Goal: Information Seeking & Learning: Learn about a topic

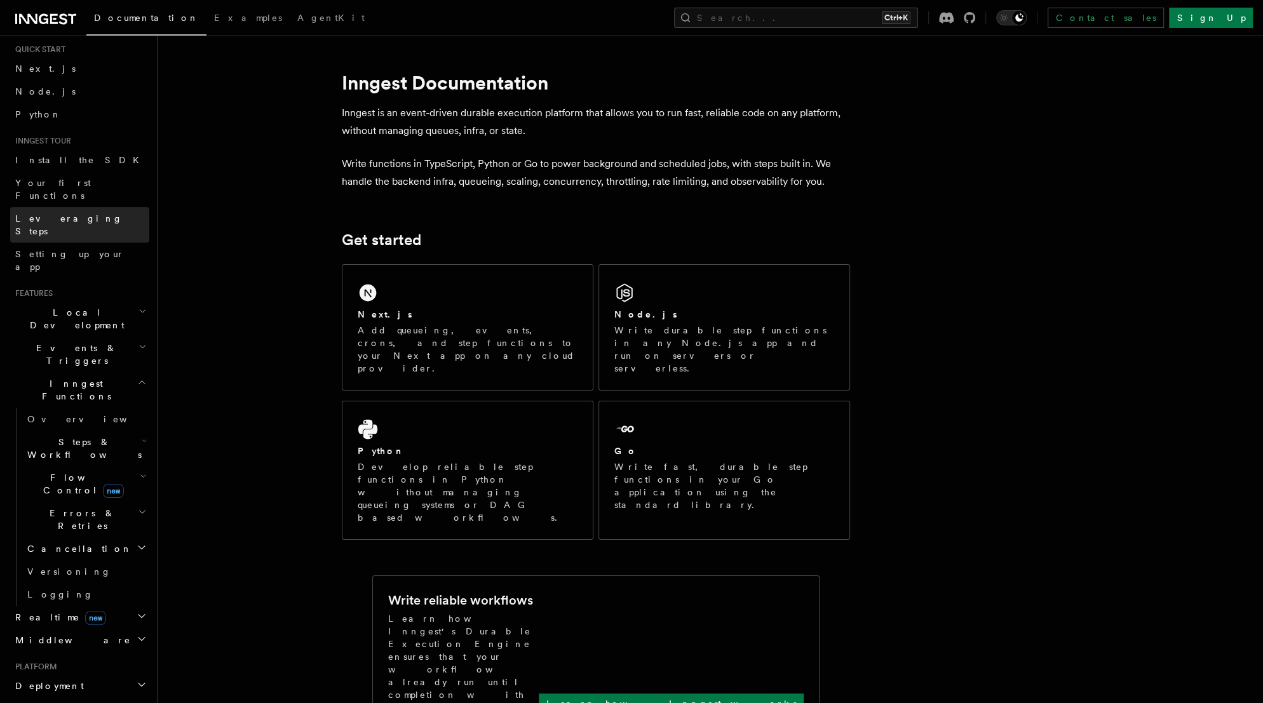
scroll to position [51, 0]
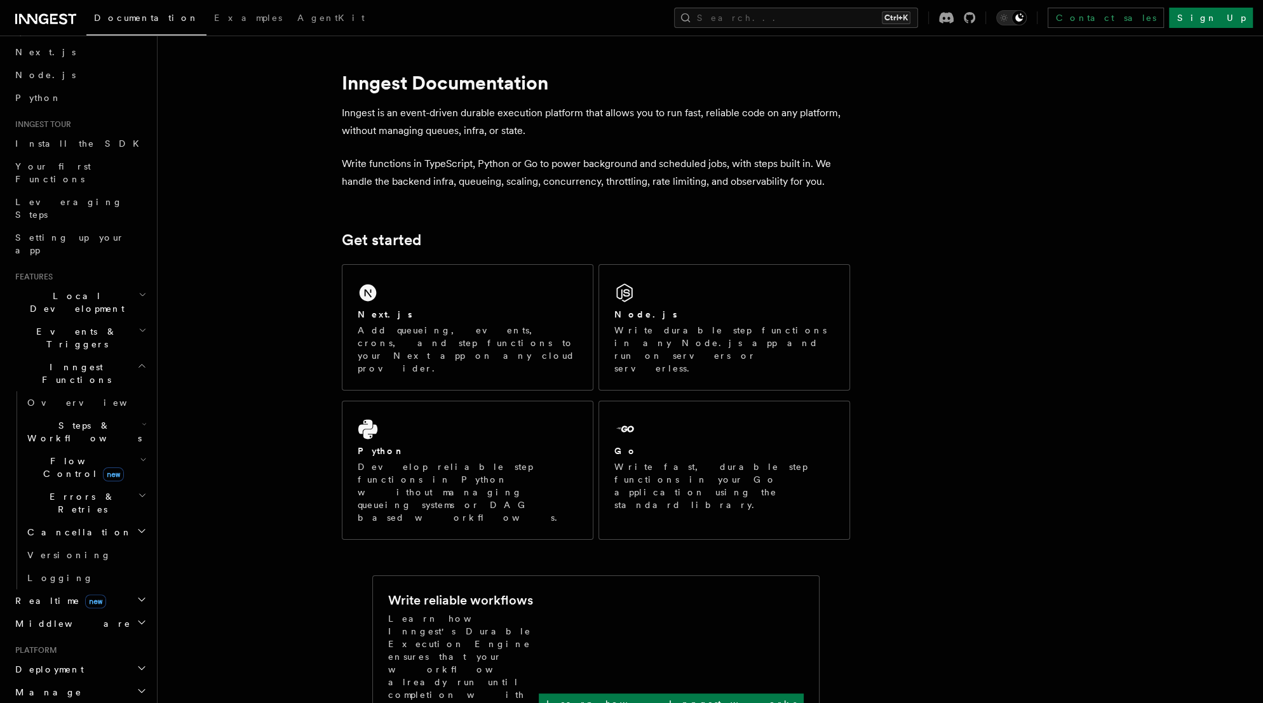
click at [137, 526] on icon "button" at bounding box center [142, 531] width 10 height 10
click at [142, 419] on icon "button" at bounding box center [144, 424] width 5 height 10
click at [84, 479] on span "Function steps" at bounding box center [88, 484] width 98 height 10
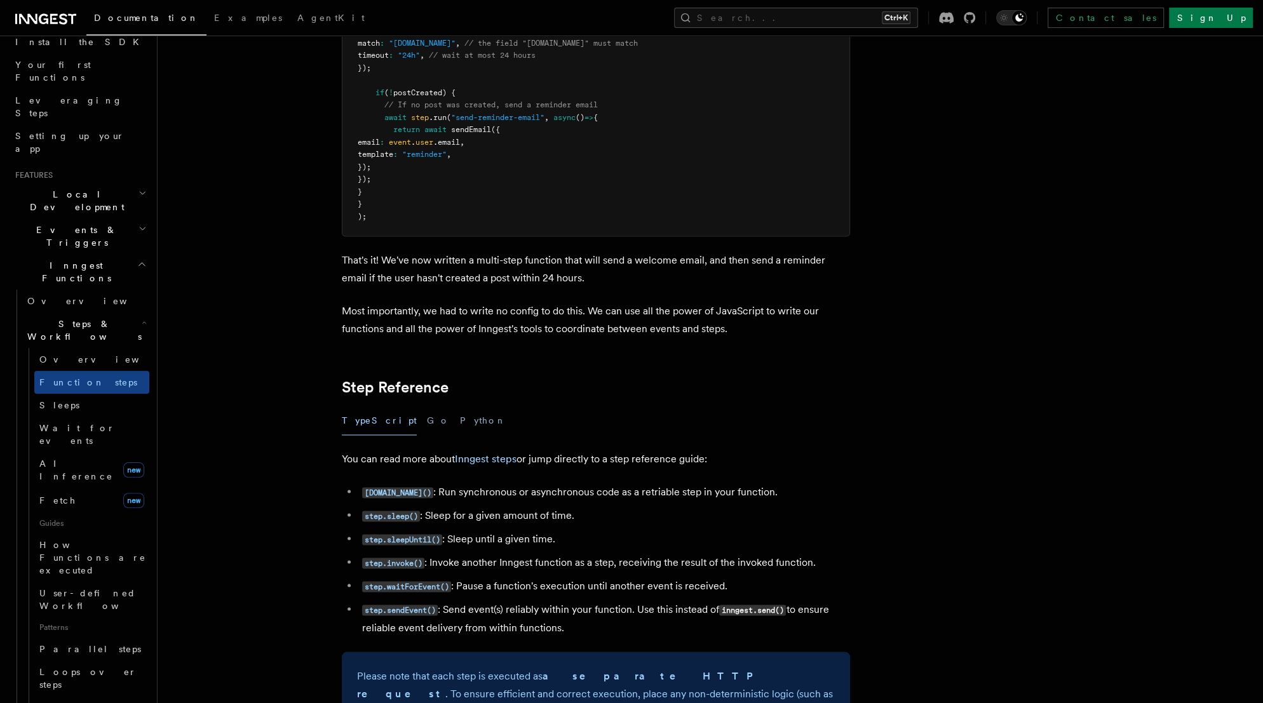
scroll to position [1932, 0]
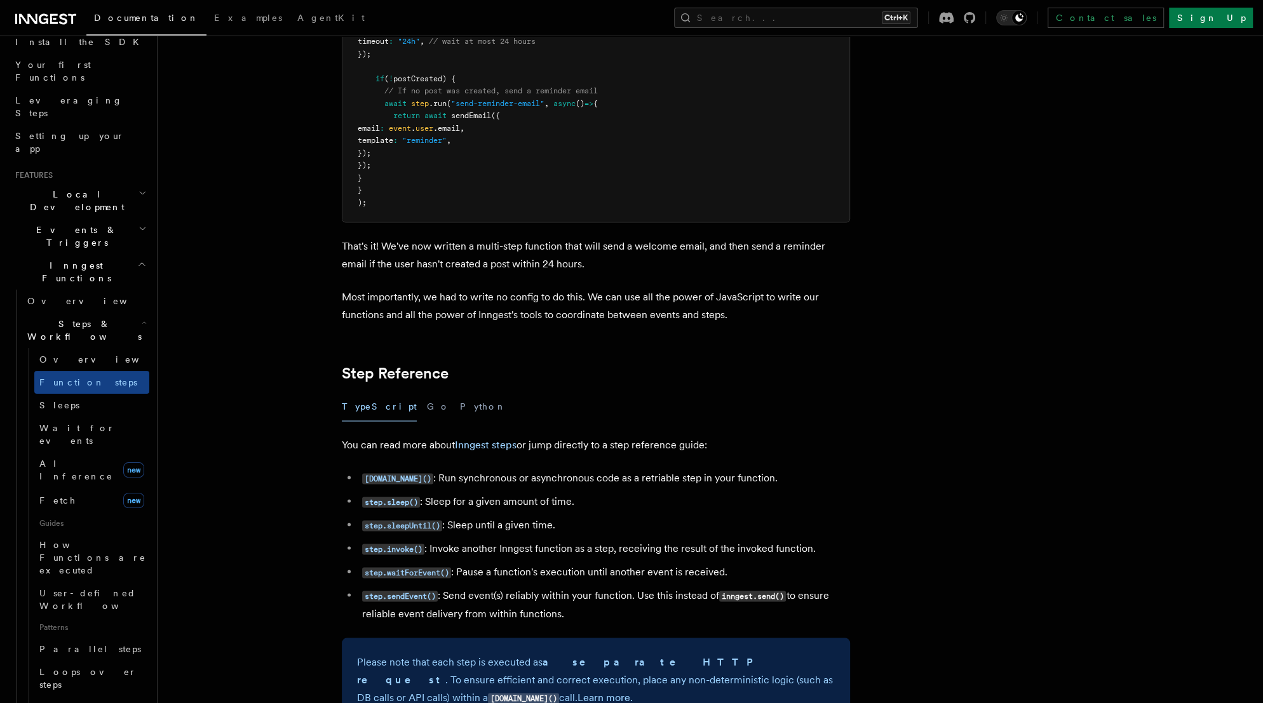
click at [320, 438] on article "Features Inngest Functions Steps & Workflows Multi-Step Functions Use Inngest's…" at bounding box center [677, 533] width 999 height 4818
click at [560, 479] on li "[DOMAIN_NAME]() : Run synchronous or asynchronous code as a retriable step in y…" at bounding box center [604, 478] width 492 height 18
drag, startPoint x: 775, startPoint y: 484, endPoint x: 417, endPoint y: 476, distance: 357.2
click at [417, 476] on li "[DOMAIN_NAME]() : Run synchronous or asynchronous code as a retriable step in y…" at bounding box center [604, 478] width 492 height 18
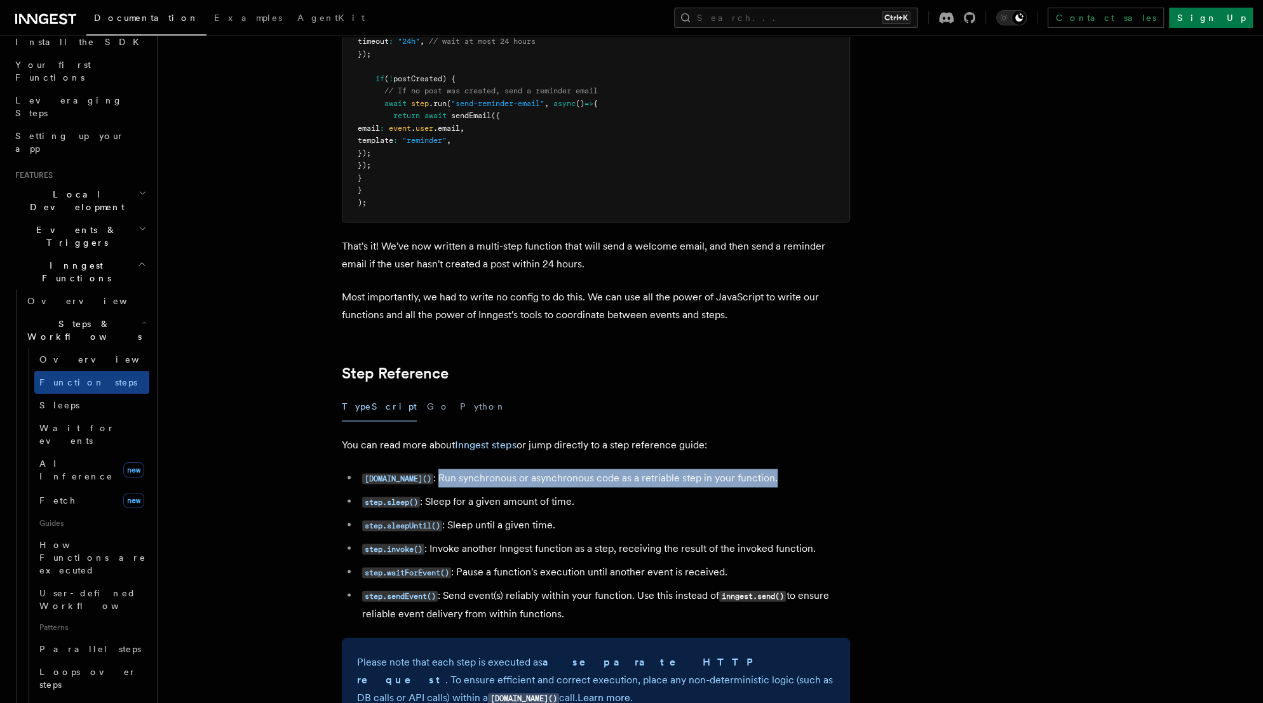
click at [512, 482] on li "[DOMAIN_NAME]() : Run synchronous or asynchronous code as a retriable step in y…" at bounding box center [604, 478] width 492 height 18
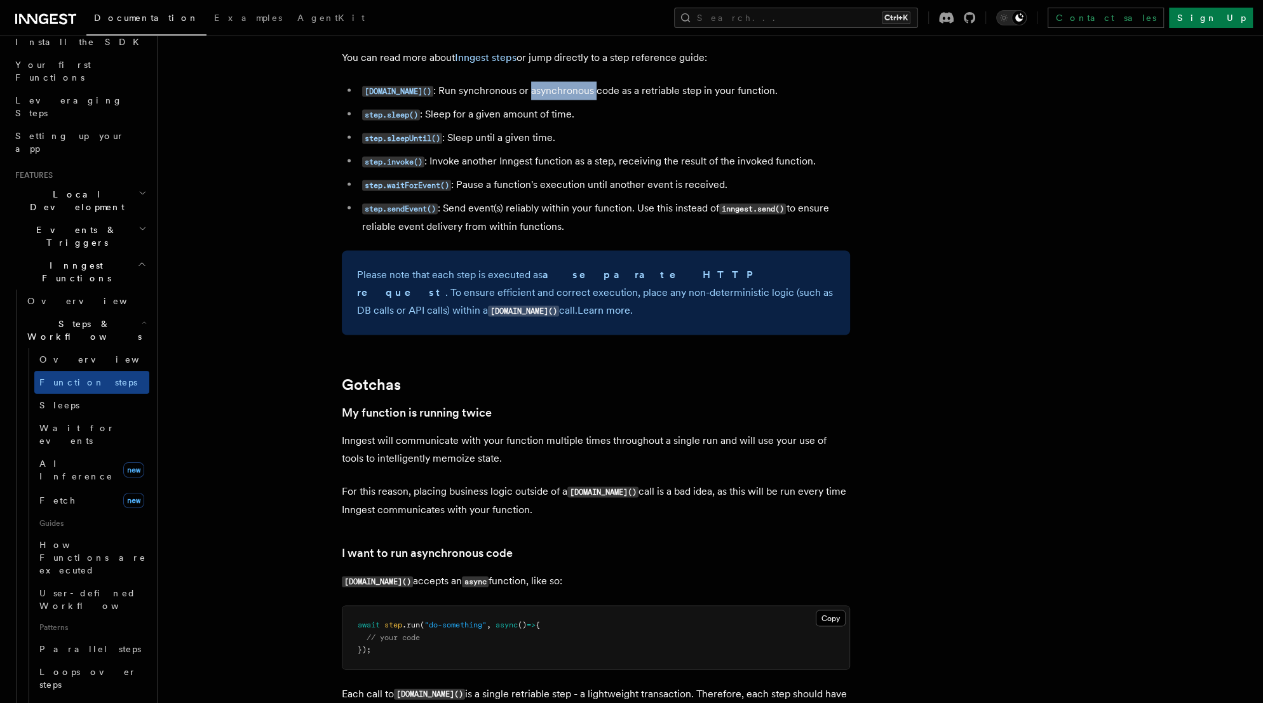
scroll to position [2338, 0]
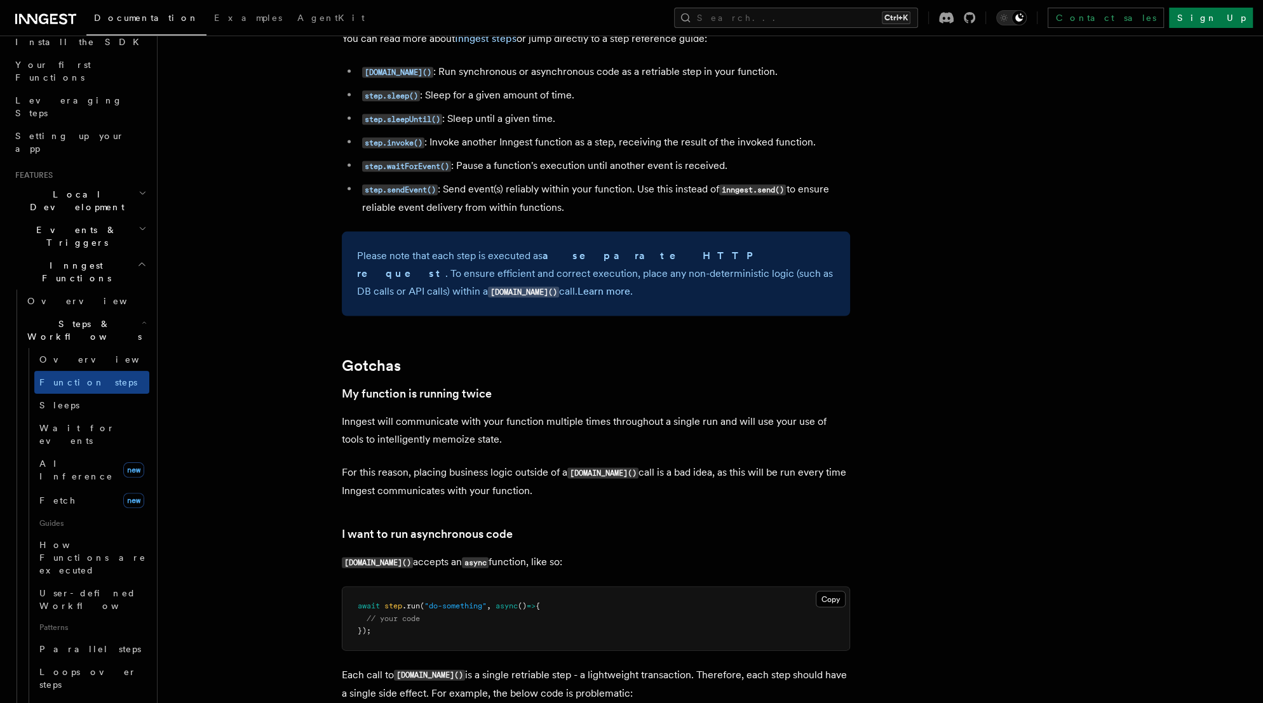
click at [522, 428] on p "Inngest will communicate with your function multiple times throughout a single …" at bounding box center [596, 430] width 508 height 36
click at [634, 430] on p "Inngest will communicate with your function multiple times throughout a single …" at bounding box center [596, 430] width 508 height 36
click at [704, 431] on p "Inngest will communicate with your function multiple times throughout a single …" at bounding box center [596, 430] width 508 height 36
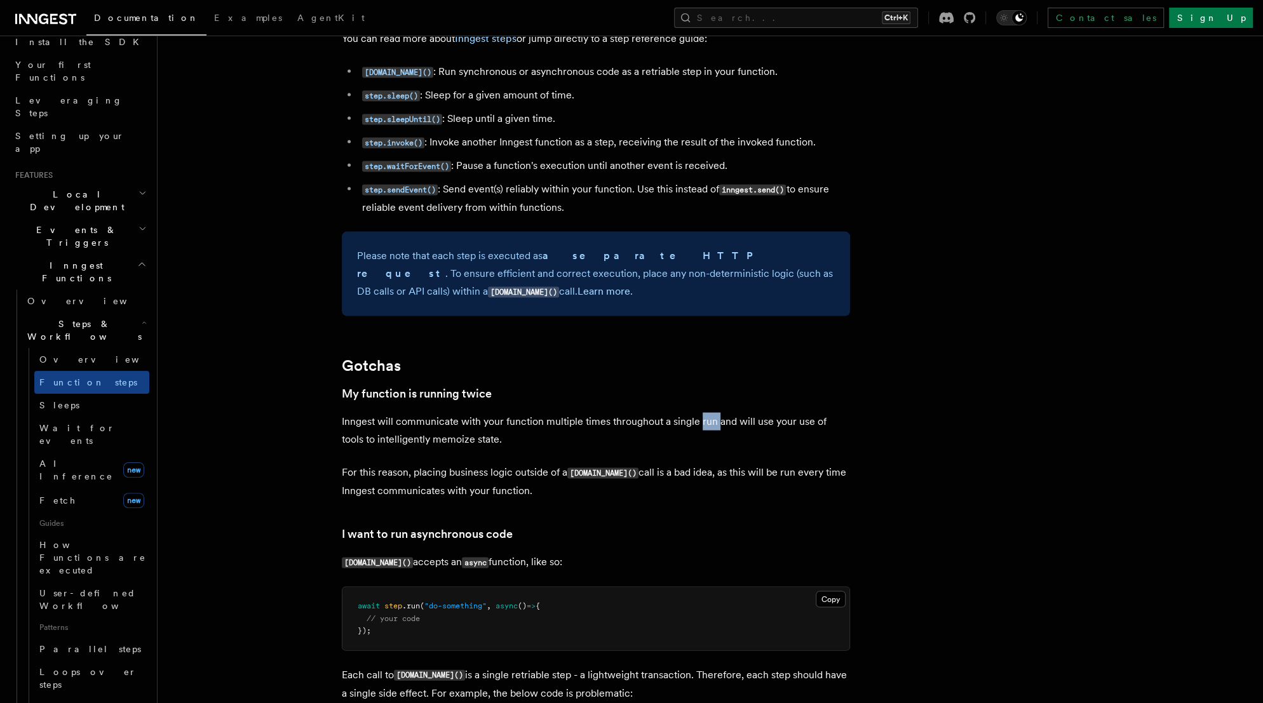
click at [704, 431] on p "Inngest will communicate with your function multiple times throughout a single …" at bounding box center [596, 430] width 508 height 36
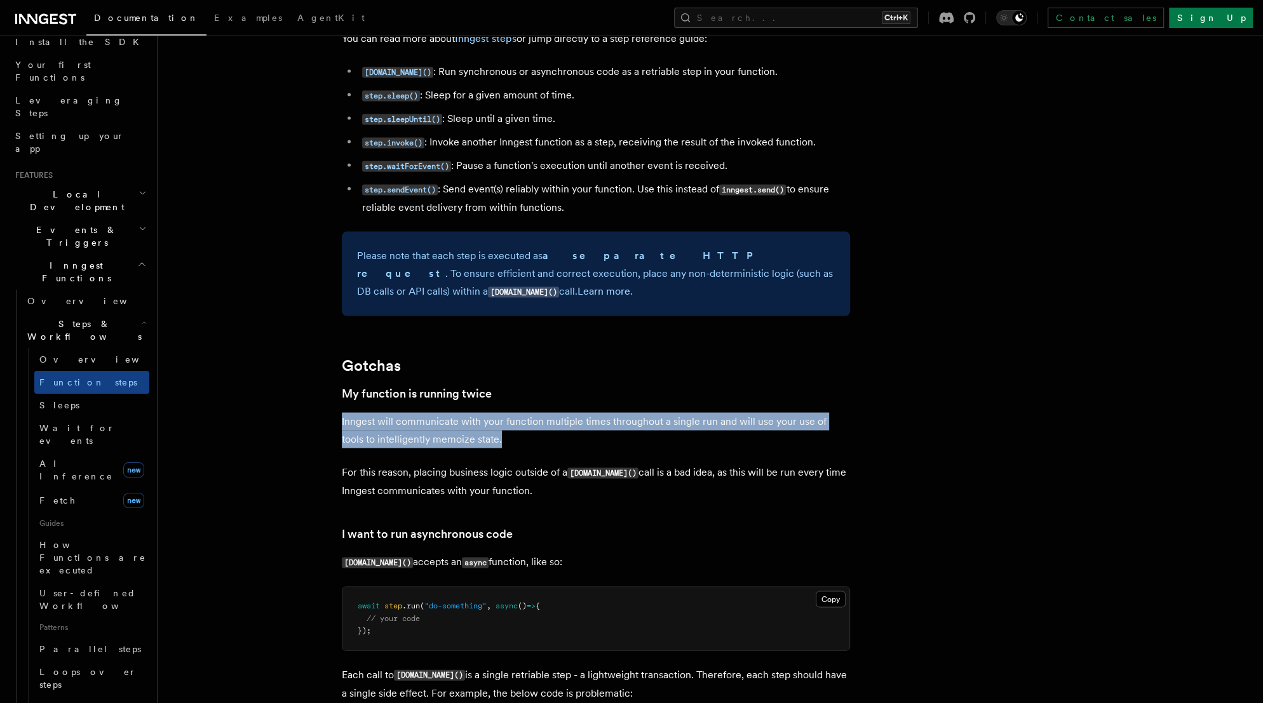
drag, startPoint x: 506, startPoint y: 448, endPoint x: 332, endPoint y: 425, distance: 175.6
click at [332, 425] on article "Features Inngest Functions Steps & Workflows Multi-Step Functions Use Inngest's…" at bounding box center [677, 127] width 999 height 4818
click at [421, 430] on p "Inngest will communicate with your function multiple times throughout a single …" at bounding box center [596, 430] width 508 height 36
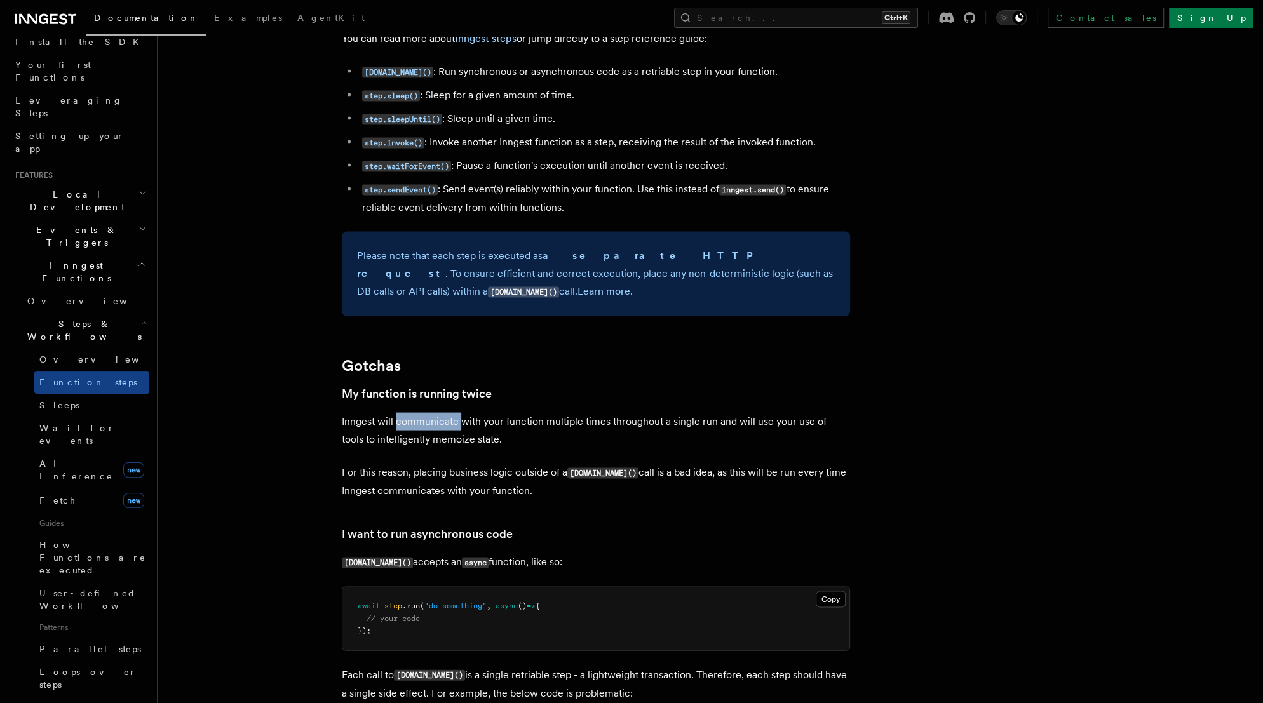
click at [421, 430] on p "Inngest will communicate with your function multiple times throughout a single …" at bounding box center [596, 430] width 508 height 36
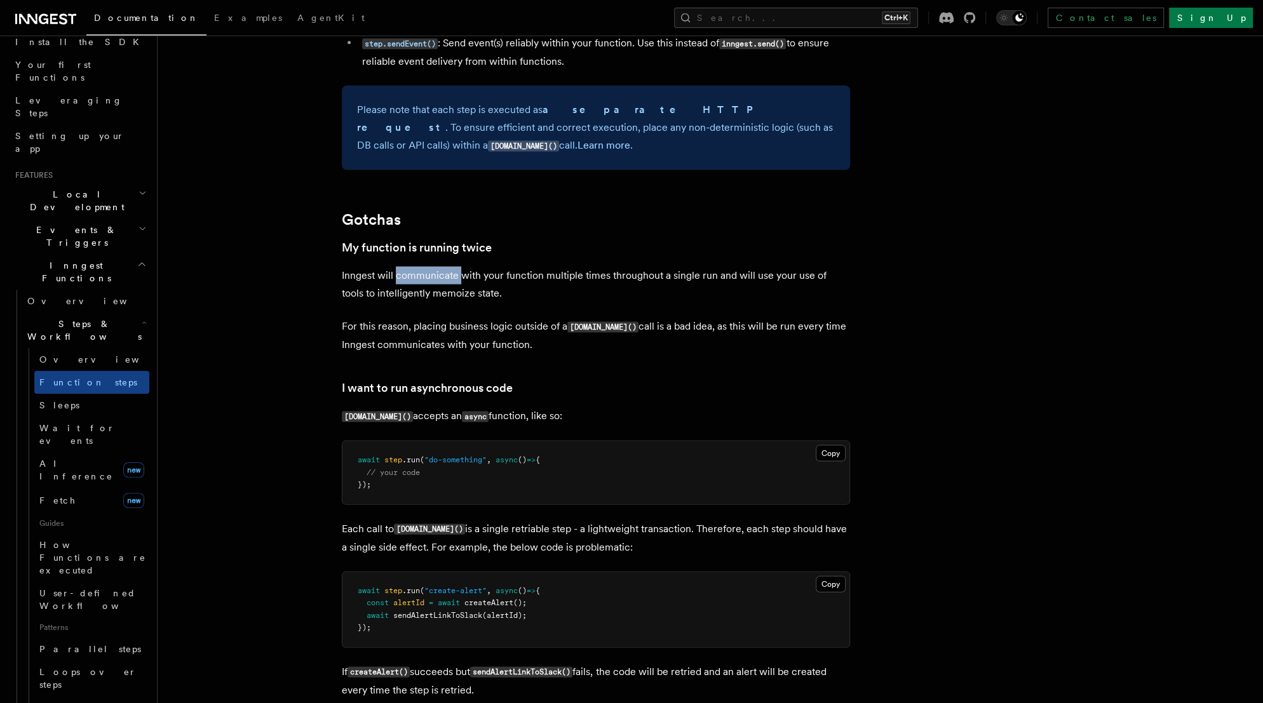
scroll to position [2542, 0]
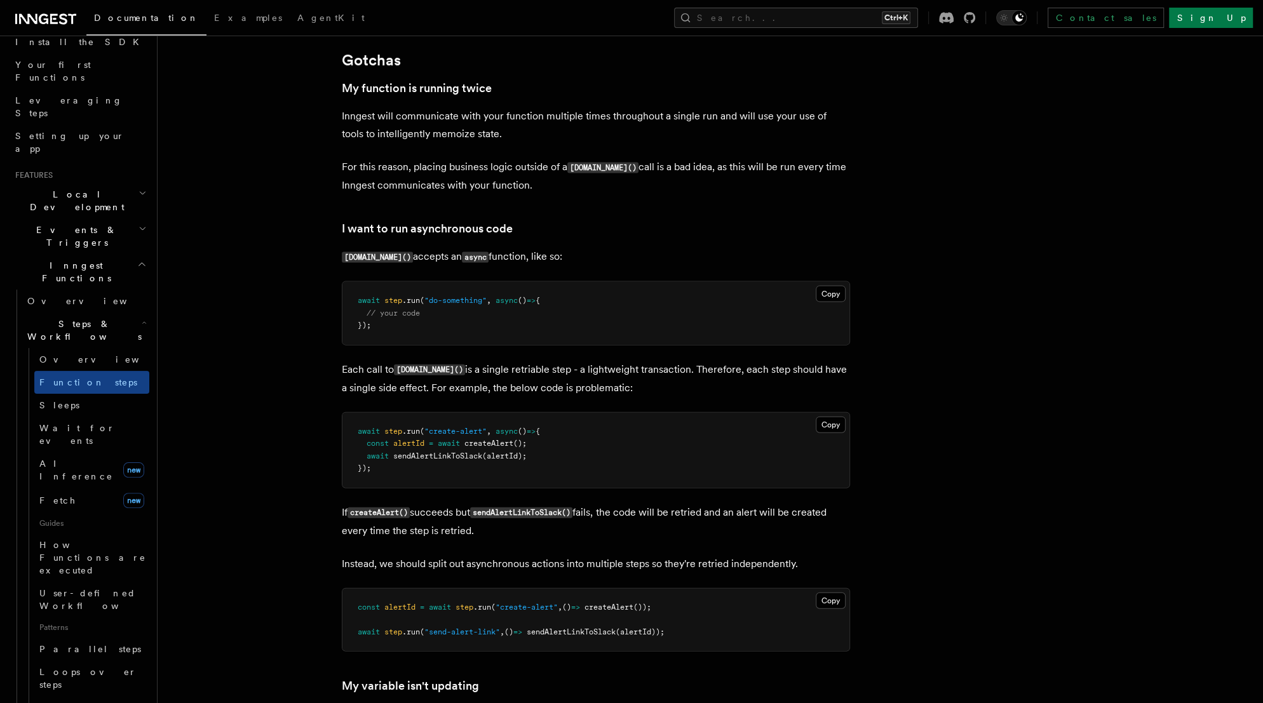
scroll to position [2694, 0]
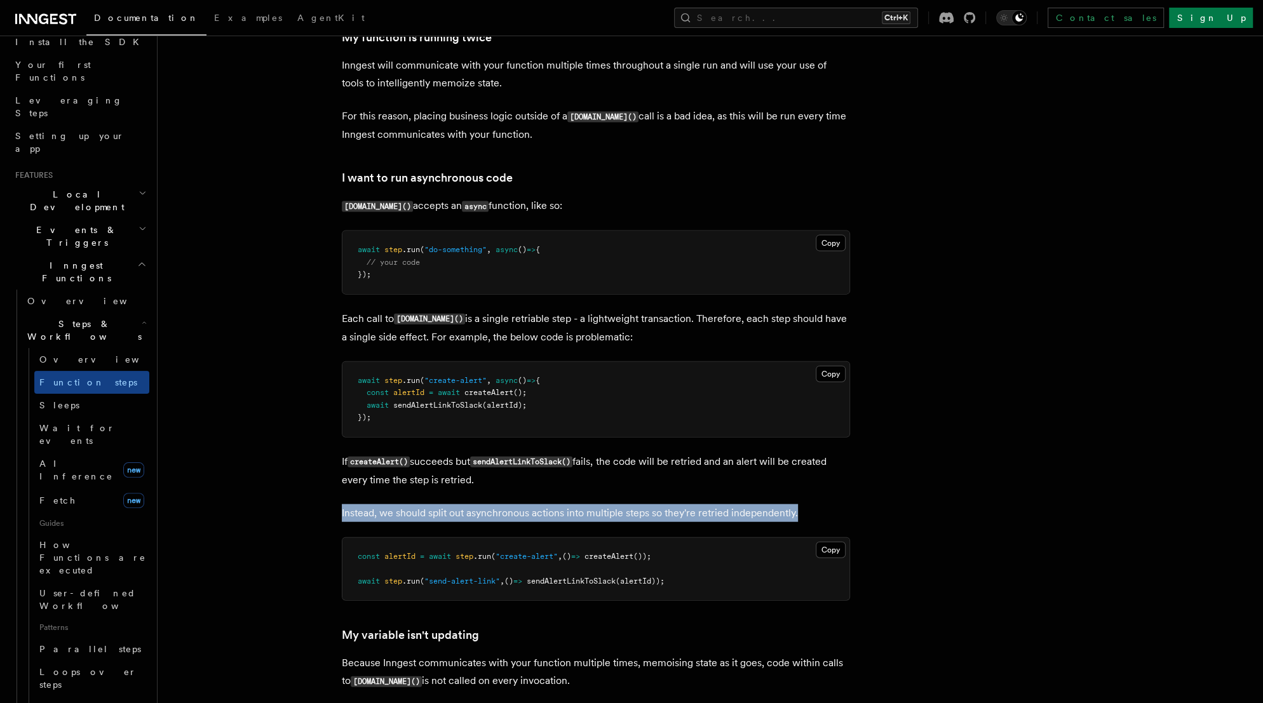
drag, startPoint x: 342, startPoint y: 524, endPoint x: 809, endPoint y: 525, distance: 466.4
click at [809, 522] on p "Instead, we should split out asynchronous actions into multiple steps so they'r…" at bounding box center [596, 513] width 508 height 18
drag, startPoint x: 800, startPoint y: 520, endPoint x: 335, endPoint y: 518, distance: 464.5
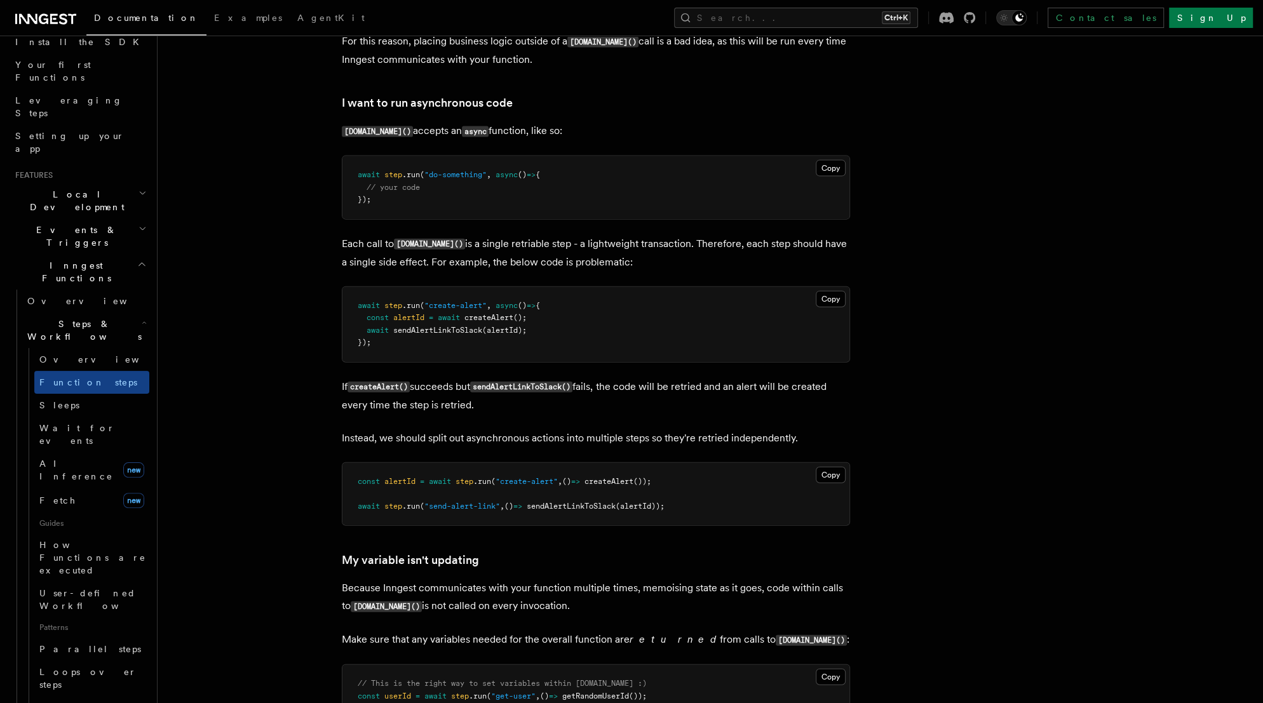
scroll to position [2796, 0]
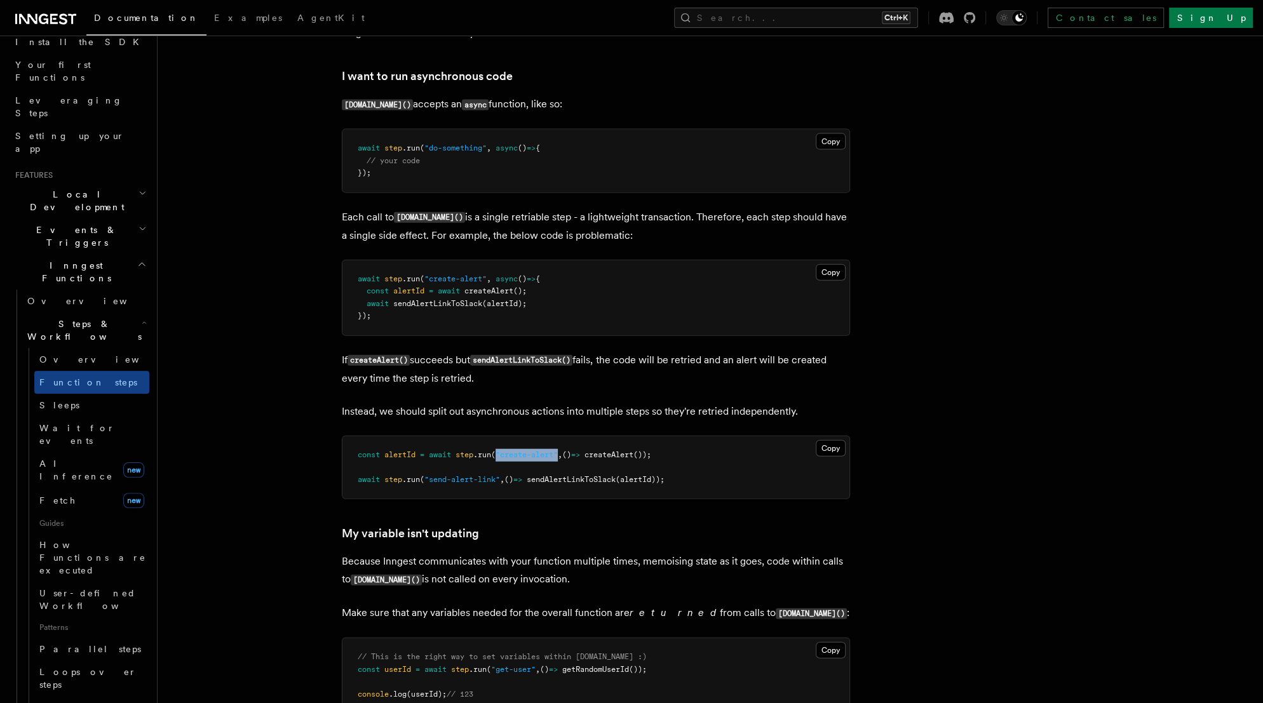
drag, startPoint x: 518, startPoint y: 461, endPoint x: 562, endPoint y: 464, distance: 43.3
click at [558, 459] on span ""create-alert"" at bounding box center [527, 454] width 62 height 9
click at [651, 459] on span "());" at bounding box center [642, 454] width 18 height 9
drag, startPoint x: 684, startPoint y: 463, endPoint x: 353, endPoint y: 459, distance: 330.4
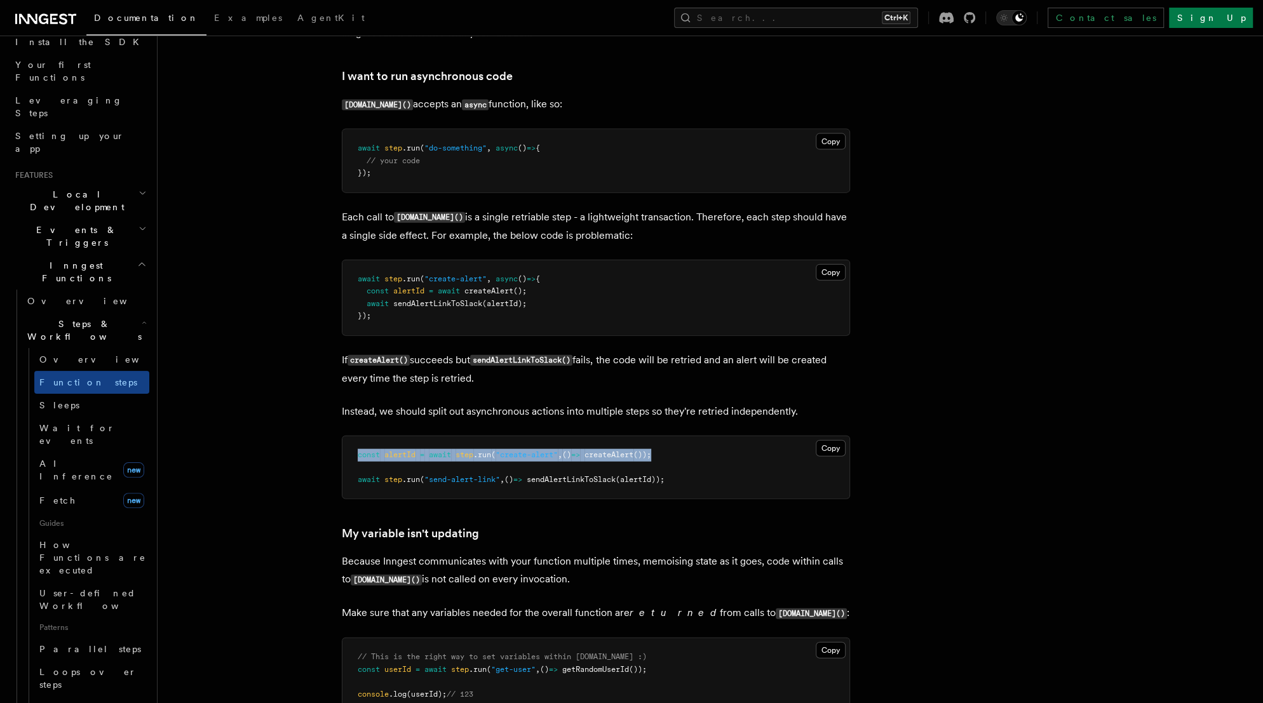
click at [353, 459] on pre "const alertId = await step .run ( "create-alert" , () => createAlert ()); await…" at bounding box center [595, 468] width 507 height 63
click at [415, 459] on span "alertId" at bounding box center [399, 454] width 31 height 9
click at [399, 459] on span "alertId" at bounding box center [399, 454] width 31 height 9
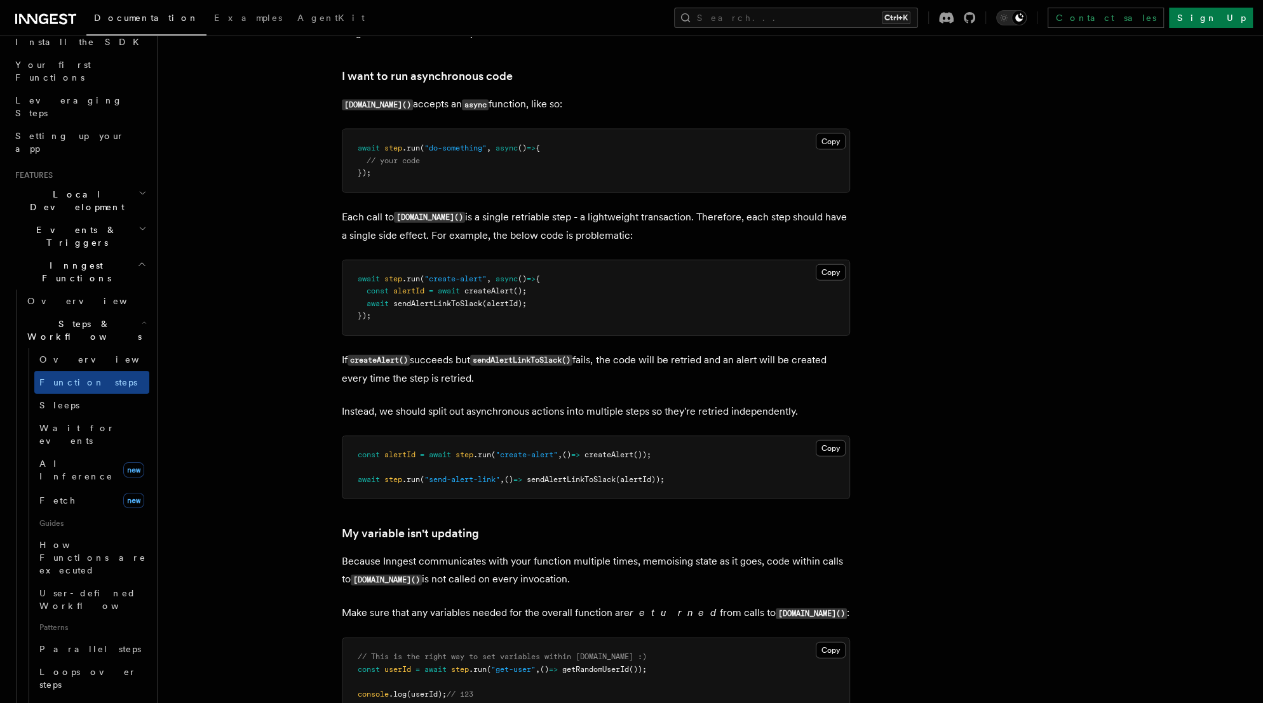
click at [463, 459] on span "step" at bounding box center [465, 454] width 18 height 9
click at [523, 459] on span ""create-alert"" at bounding box center [527, 454] width 62 height 9
click at [631, 459] on span "createAlert" at bounding box center [609, 454] width 49 height 9
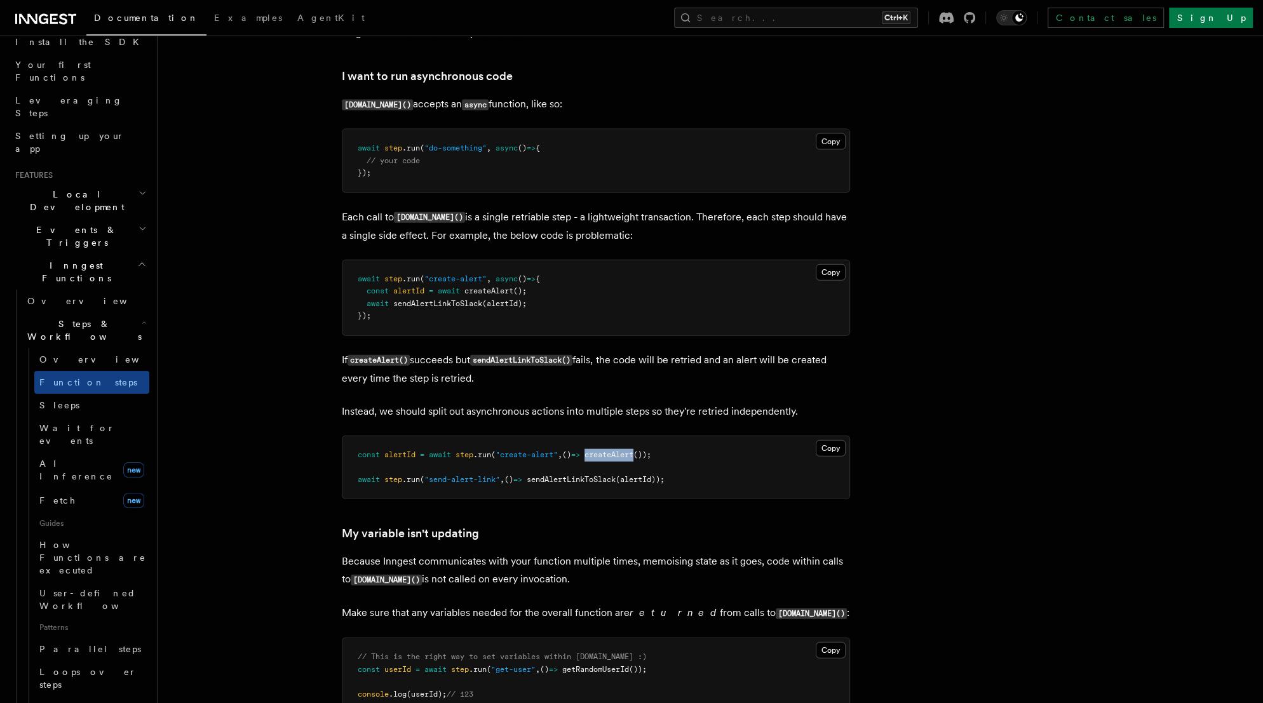
click at [631, 459] on span "createAlert" at bounding box center [609, 454] width 49 height 9
drag, startPoint x: 661, startPoint y: 466, endPoint x: 572, endPoint y: 462, distance: 89.0
click at [572, 459] on span "const alertId = await step .run ( "create-alert" , () => createAlert ());" at bounding box center [505, 454] width 294 height 9
click at [565, 484] on span "sendAlertLinkToSlack" at bounding box center [571, 479] width 89 height 9
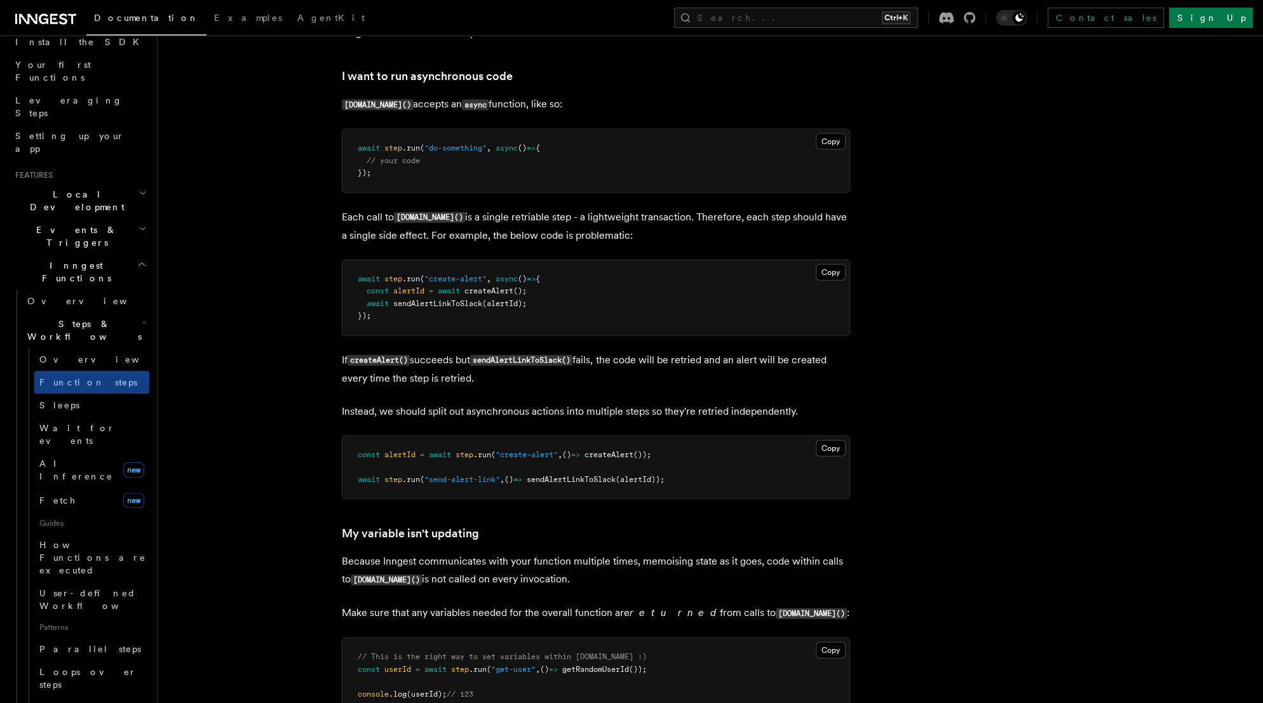
click at [665, 484] on span "(alertId));" at bounding box center [640, 479] width 49 height 9
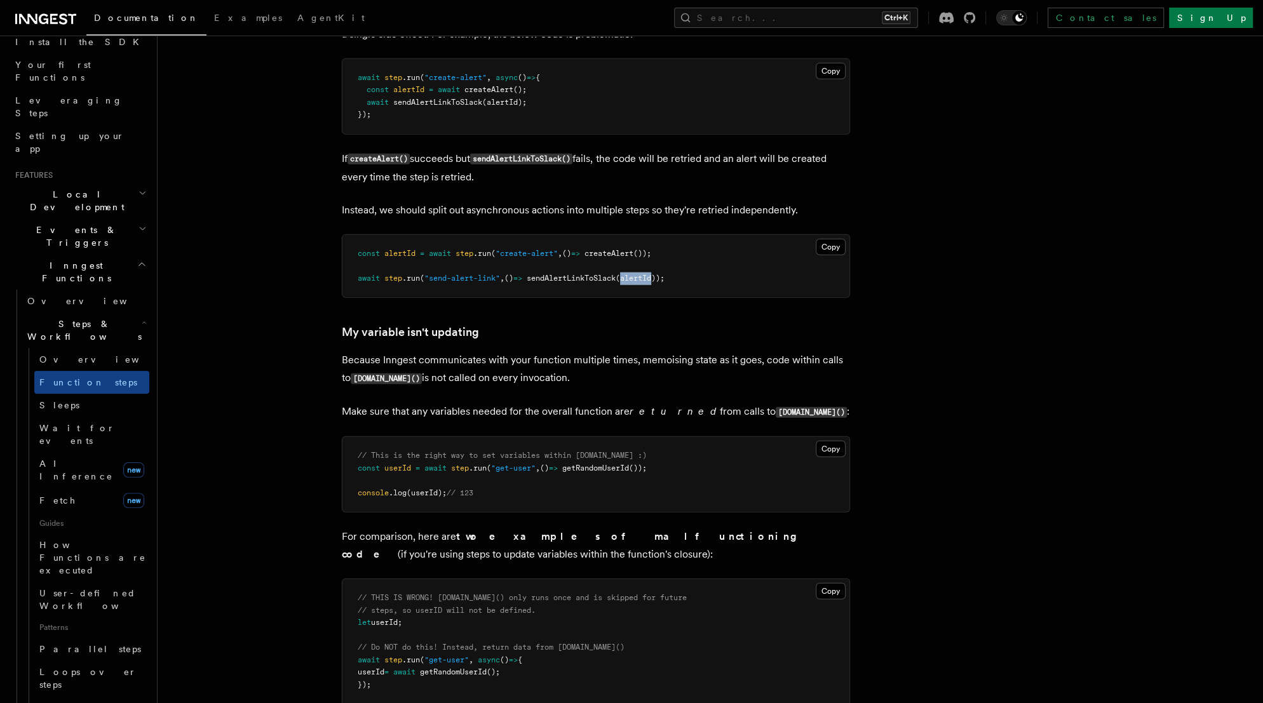
scroll to position [2999, 0]
click at [447, 419] on p "Make sure that any variables needed for the overall function are returned from …" at bounding box center [596, 410] width 508 height 18
click at [529, 419] on p "Make sure that any variables needed for the overall function are returned from …" at bounding box center [596, 410] width 508 height 18
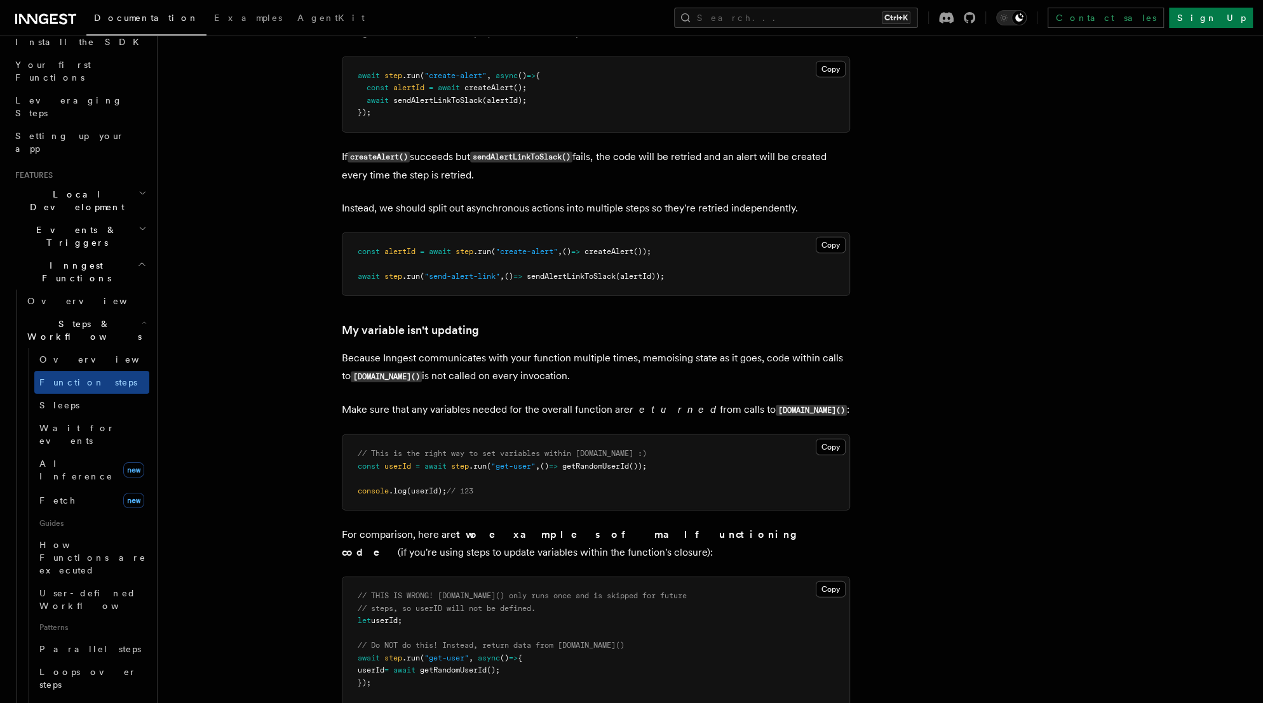
click at [590, 419] on p "Make sure that any variables needed for the overall function are returned from …" at bounding box center [596, 410] width 508 height 18
click at [661, 416] on em "returned" at bounding box center [675, 409] width 90 height 12
click at [611, 417] on p "Make sure that any variables needed for the overall function are returned from …" at bounding box center [596, 410] width 508 height 18
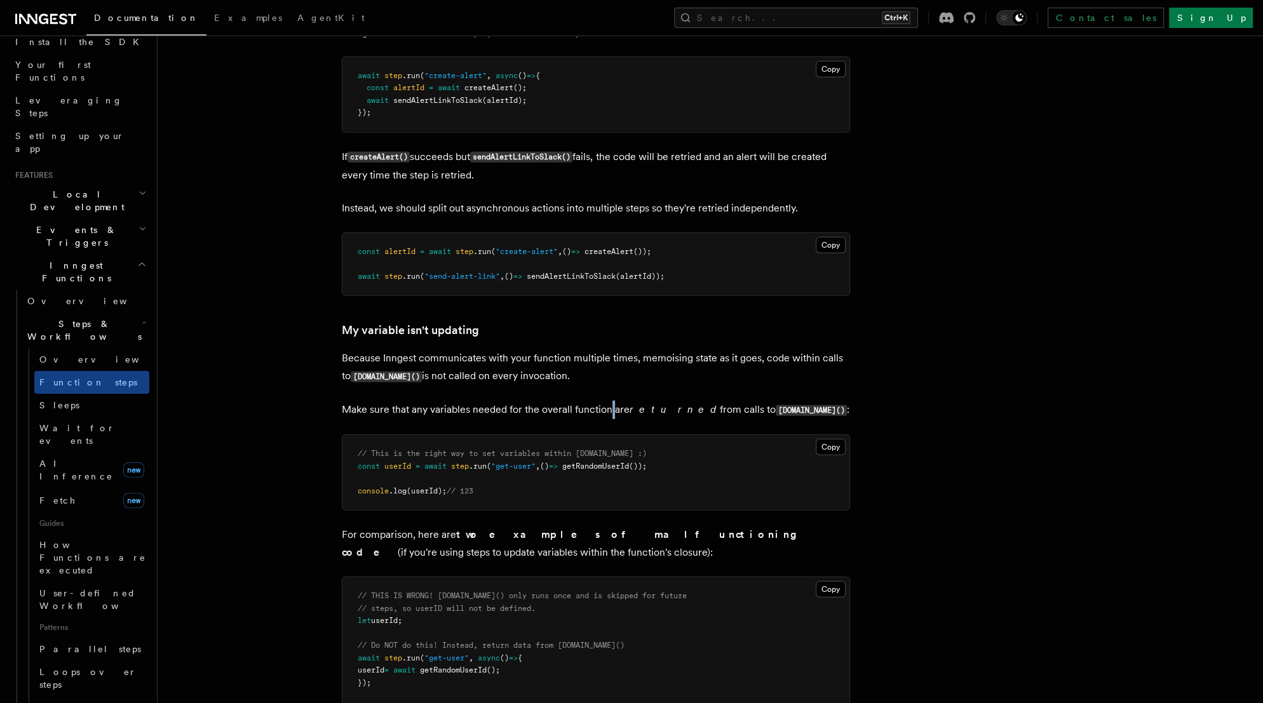
click at [611, 417] on p "Make sure that any variables needed for the overall function are returned from …" at bounding box center [596, 410] width 508 height 18
click at [633, 416] on em "returned" at bounding box center [675, 409] width 90 height 12
click at [700, 419] on p "Make sure that any variables needed for the overall function are returned from …" at bounding box center [596, 410] width 508 height 18
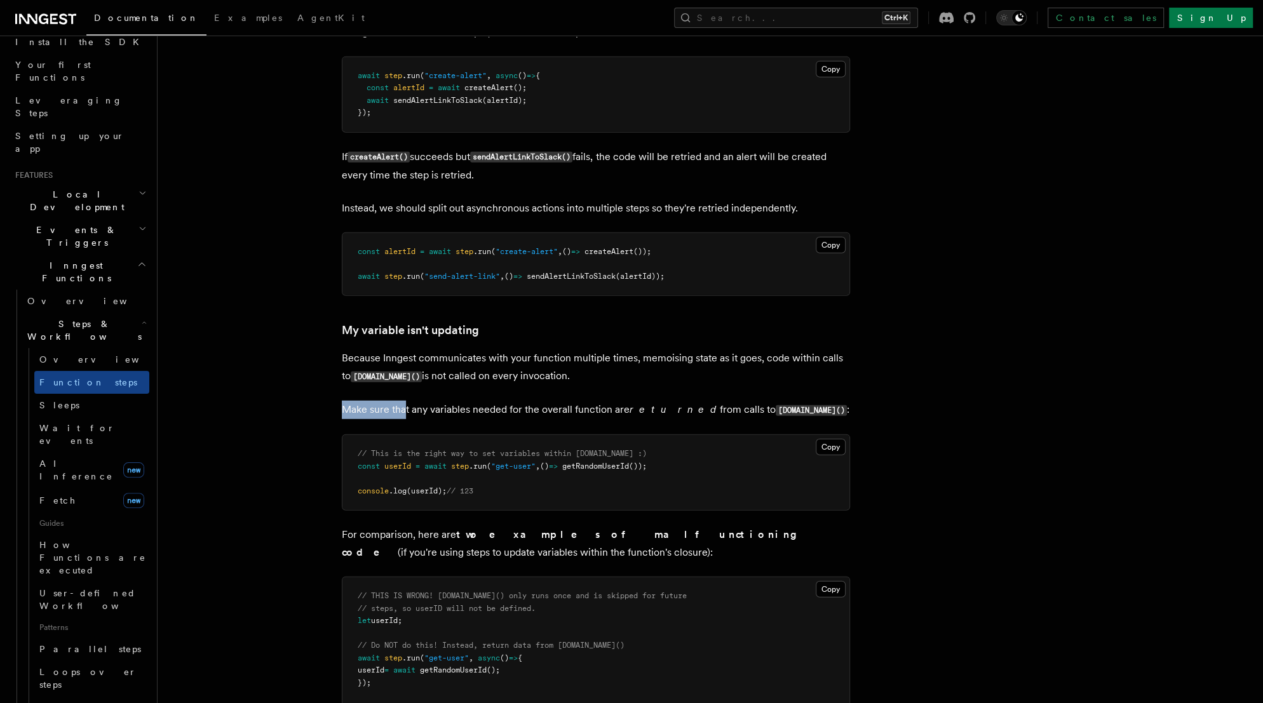
drag, startPoint x: 342, startPoint y: 419, endPoint x: 403, endPoint y: 420, distance: 61.0
click at [403, 419] on p "Make sure that any variables needed for the overall function are returned from …" at bounding box center [596, 410] width 508 height 18
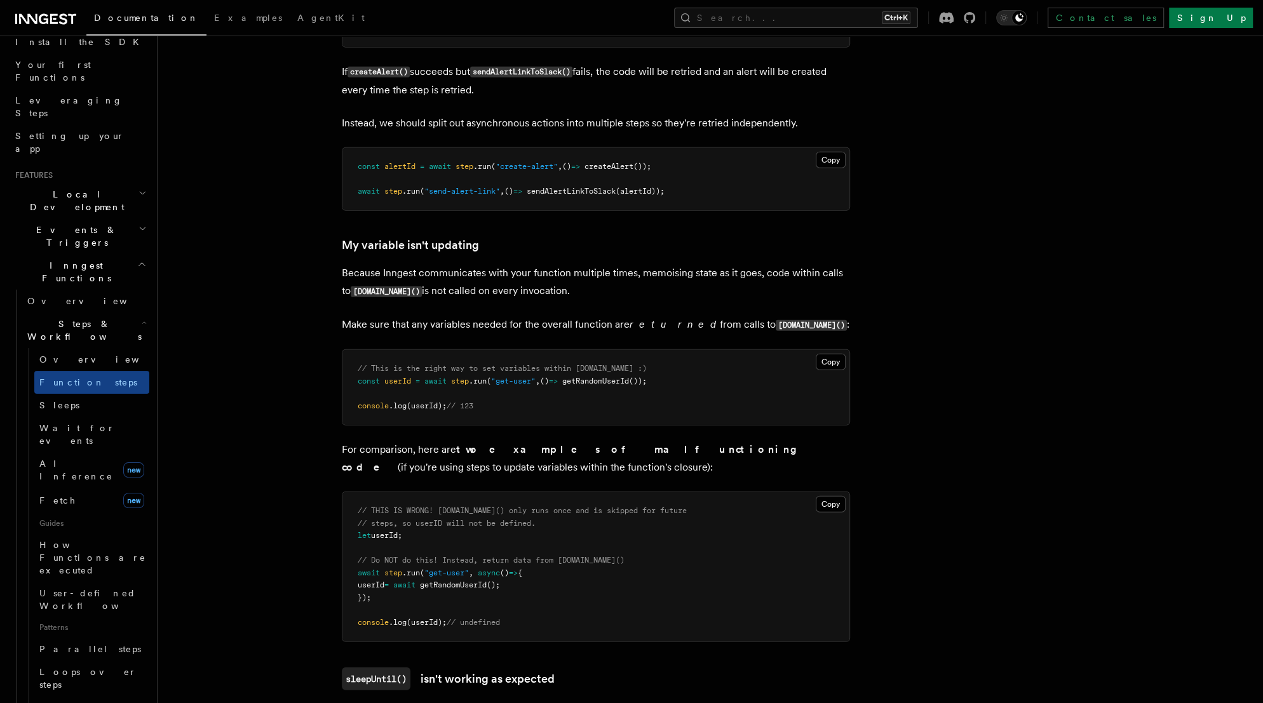
scroll to position [3101, 0]
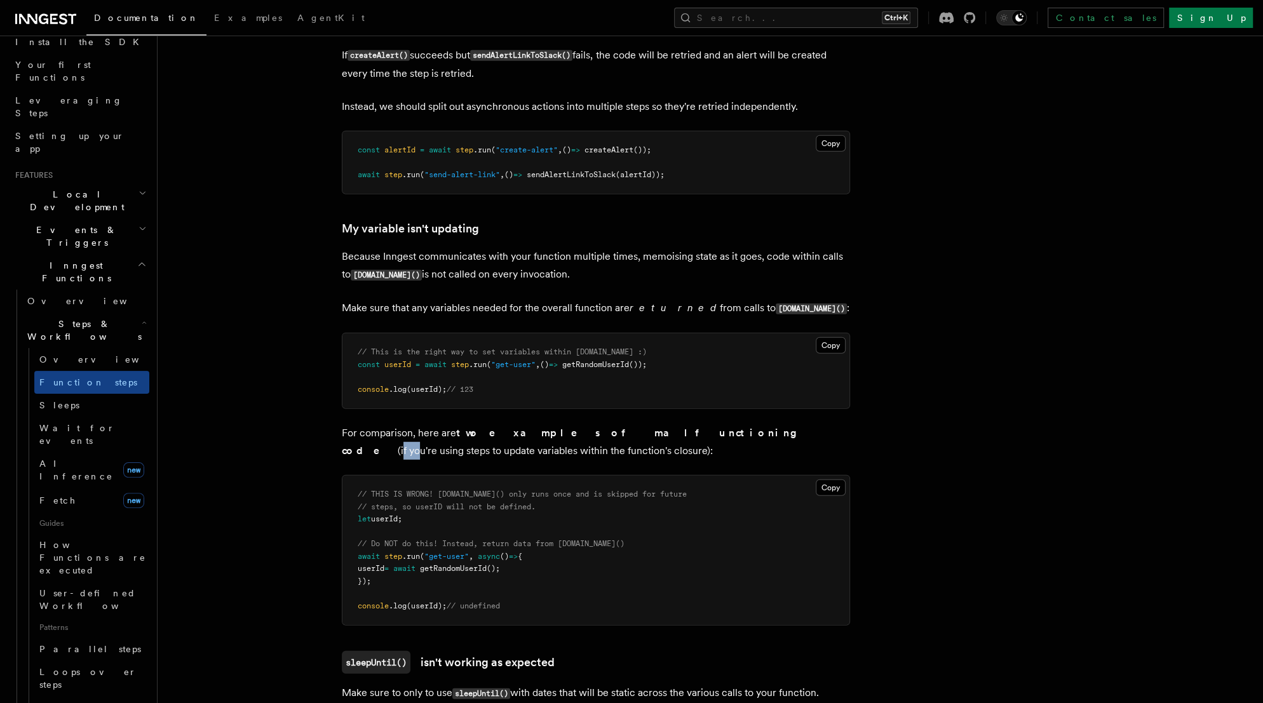
drag, startPoint x: 637, startPoint y: 440, endPoint x: 652, endPoint y: 445, distance: 15.7
click at [652, 445] on p "For comparison, here are two examples of malfunctioning code (if you're using s…" at bounding box center [596, 442] width 508 height 36
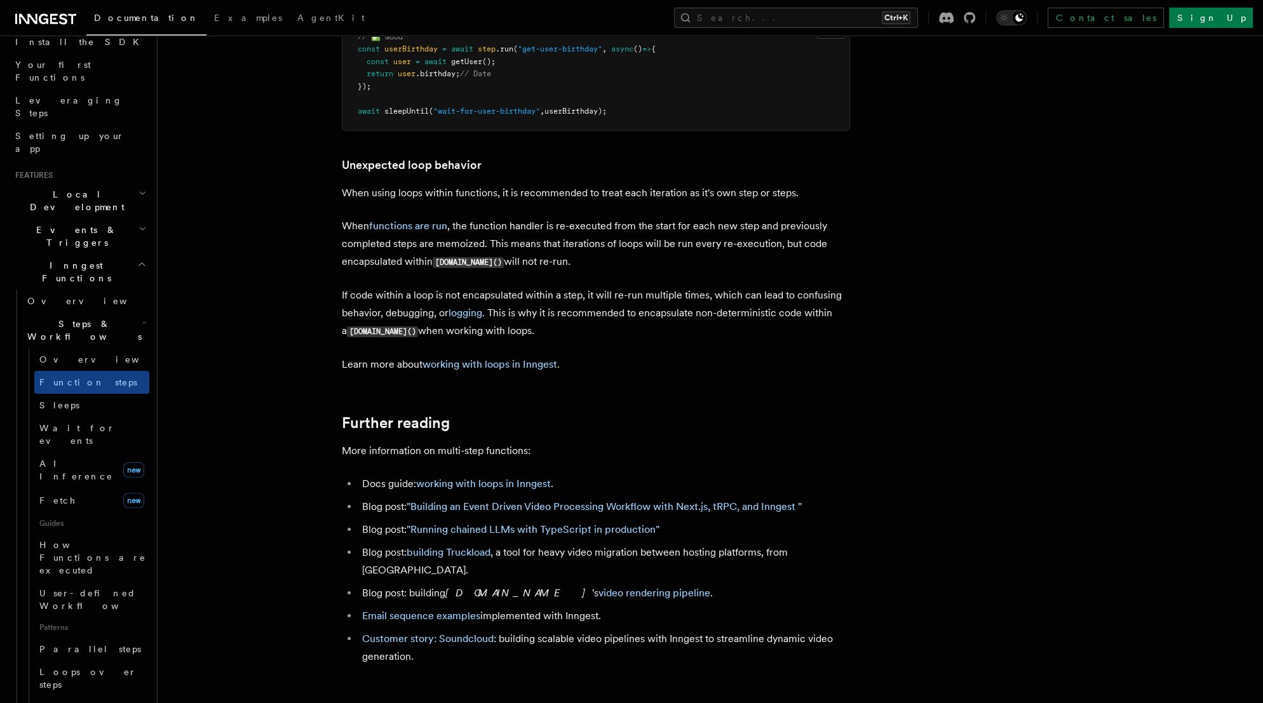
scroll to position [3965, 0]
click at [557, 534] on link ""Running chained LLMs with TypeScript in production"" at bounding box center [533, 528] width 253 height 12
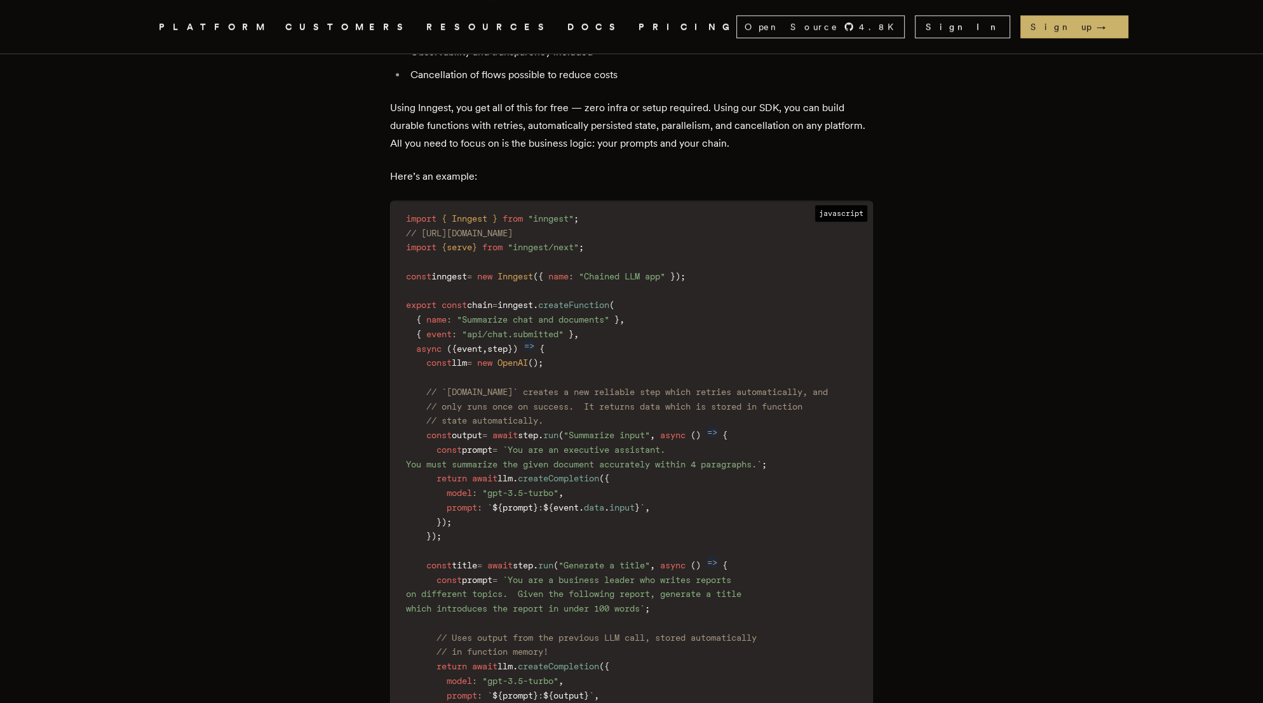
scroll to position [1423, 0]
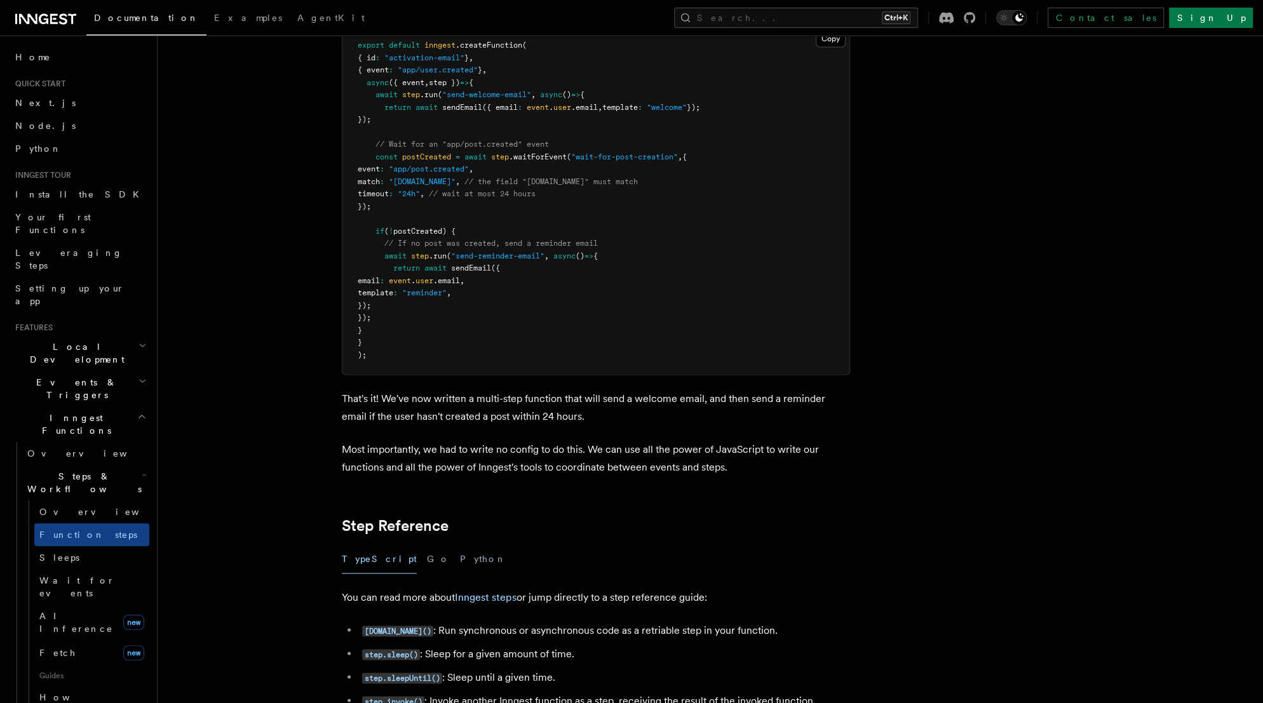
scroll to position [3965, 0]
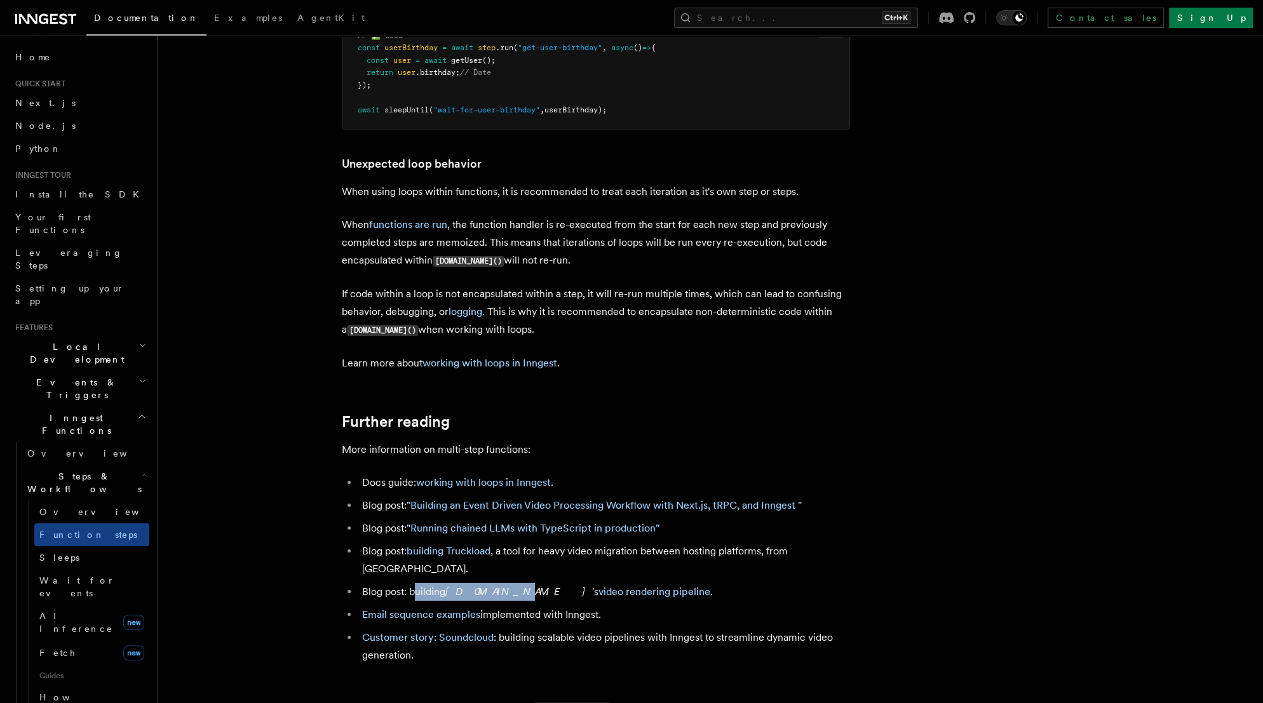
drag, startPoint x: 417, startPoint y: 583, endPoint x: 493, endPoint y: 584, distance: 76.3
click at [493, 584] on li "Blog post: building [DOMAIN_NAME] 's video rendering pipeline ." at bounding box center [604, 592] width 492 height 18
click at [565, 607] on li "Email sequence examples implemented with Inngest." at bounding box center [604, 615] width 492 height 18
click at [618, 611] on li "Email sequence examples implemented with Inngest." at bounding box center [604, 615] width 492 height 18
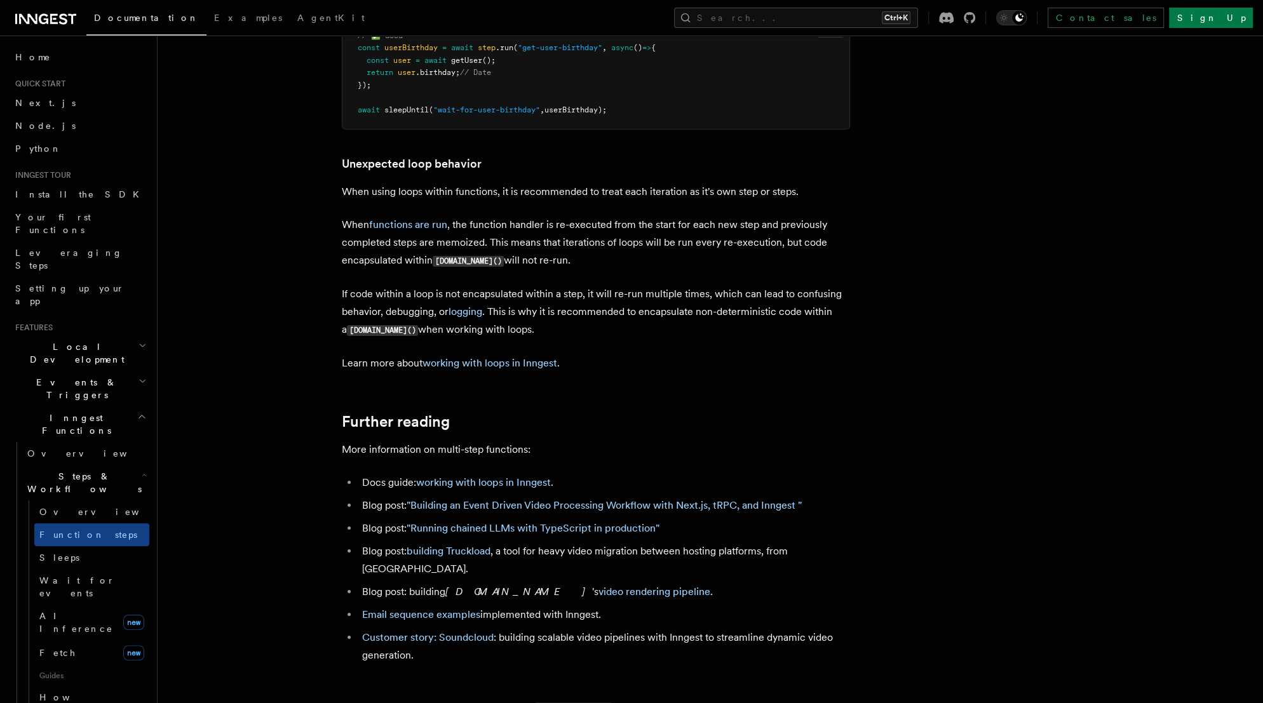
drag, startPoint x: 631, startPoint y: 611, endPoint x: 514, endPoint y: 608, distance: 117.0
click at [514, 608] on li "Email sequence examples implemented with Inngest." at bounding box center [604, 615] width 492 height 18
click at [154, 526] on header "Search... Documentation Examples AgentKit Home Quick start Next.js Node.js Pyth…" at bounding box center [79, 370] width 158 height 668
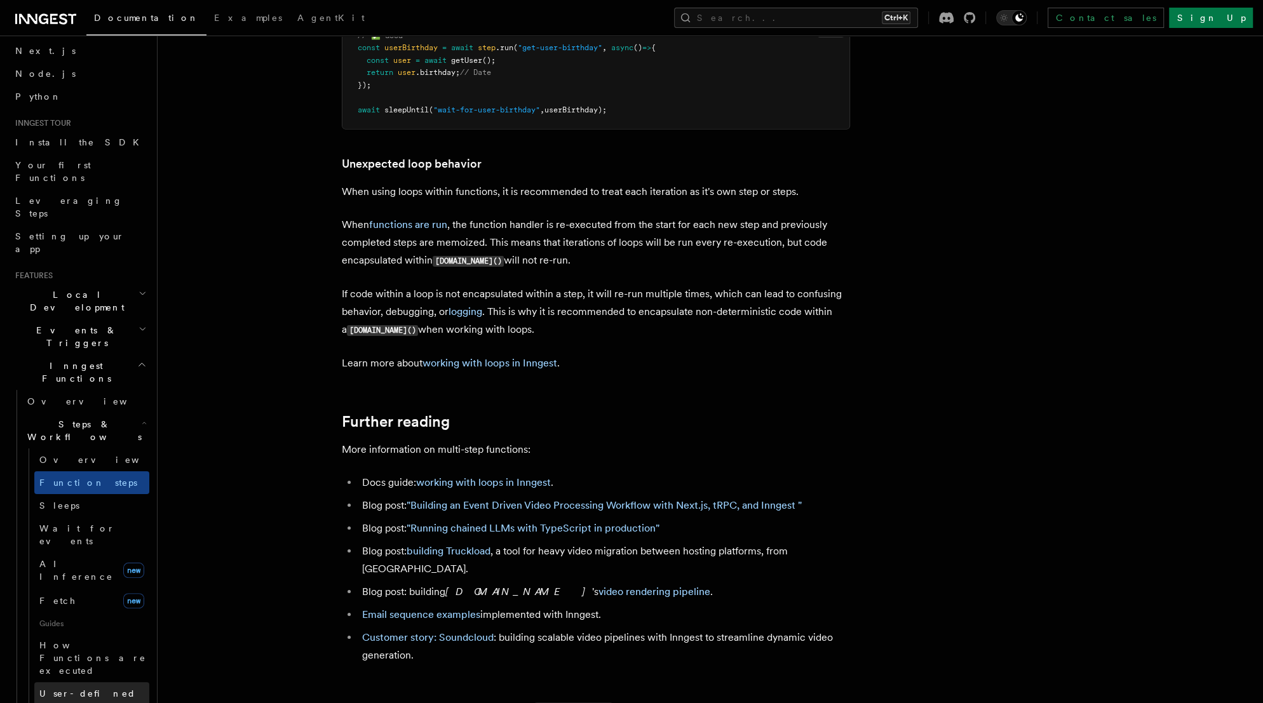
scroll to position [102, 0]
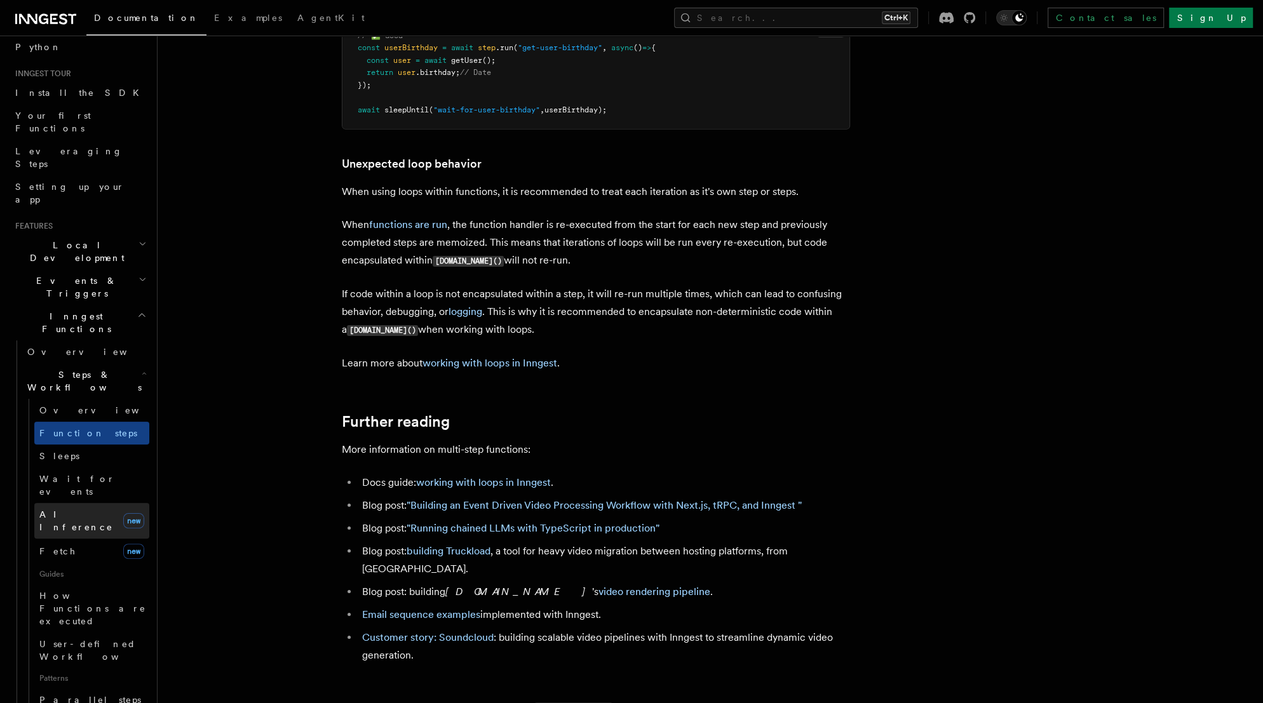
click at [59, 508] on span "AI Inference" at bounding box center [78, 520] width 79 height 25
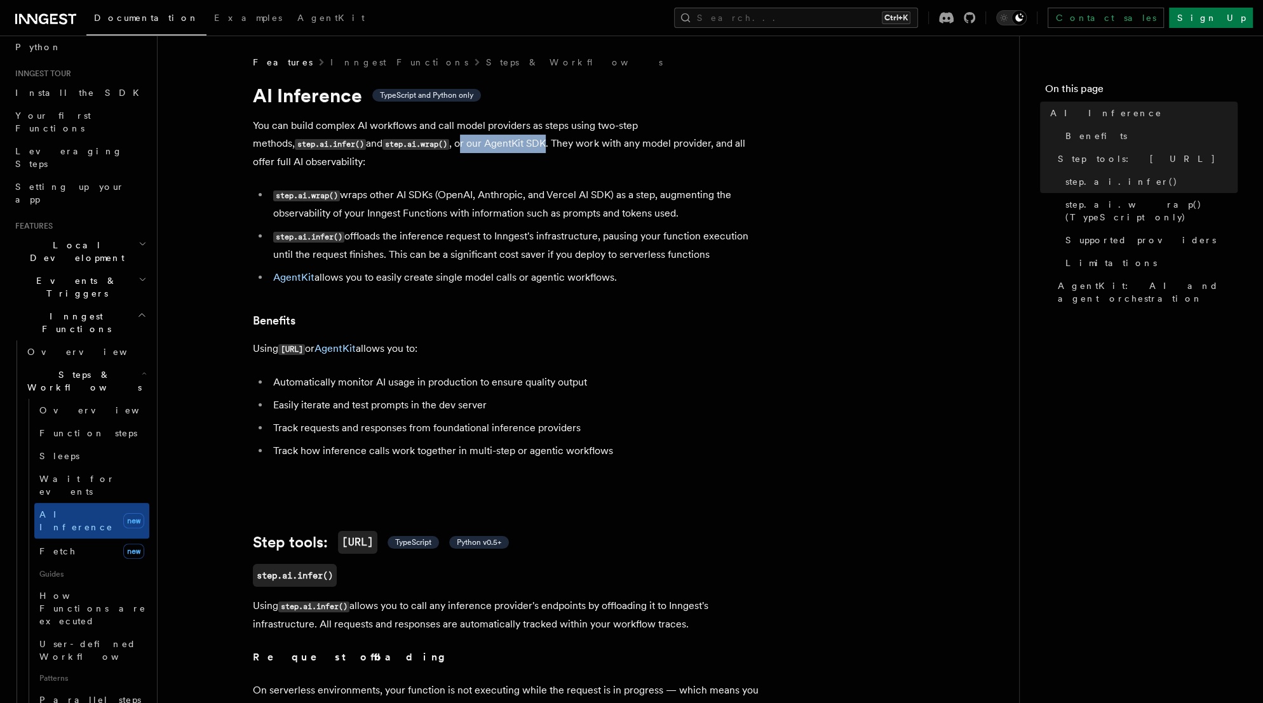
drag, startPoint x: 349, startPoint y: 144, endPoint x: 435, endPoint y: 141, distance: 86.4
click at [435, 141] on p "You can build complex AI workflows and call model providers as steps using two-…" at bounding box center [507, 144] width 508 height 54
drag, startPoint x: 694, startPoint y: 198, endPoint x: 470, endPoint y: 200, distance: 224.3
click at [470, 200] on li "step.ai.wrap() wraps other AI SDKs (OpenAI, Anthropic, and Vercel AI SDK) as a …" at bounding box center [515, 204] width 492 height 36
click at [647, 199] on li "step.ai.wrap() wraps other AI SDKs (OpenAI, Anthropic, and Vercel AI SDK) as a …" at bounding box center [515, 204] width 492 height 36
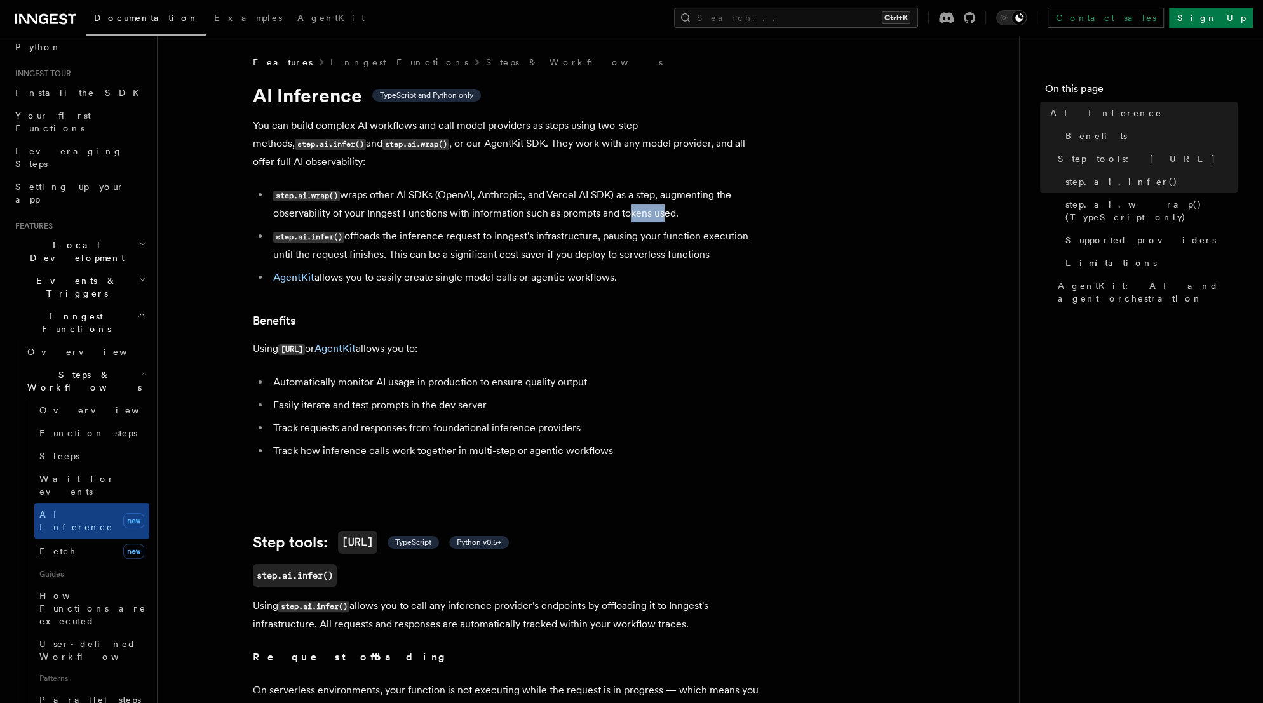
click at [647, 199] on li "step.ai.wrap() wraps other AI SDKs (OpenAI, Anthropic, and Vercel AI SDK) as a …" at bounding box center [515, 204] width 492 height 36
drag, startPoint x: 685, startPoint y: 200, endPoint x: 437, endPoint y: 177, distance: 248.8
click at [437, 186] on li "step.ai.wrap() wraps other AI SDKs (OpenAI, Anthropic, and Vercel AI SDK) as a …" at bounding box center [515, 204] width 492 height 36
click at [454, 227] on li "step.ai.infer() offloads the inference request to Inngest's infrastructure, pau…" at bounding box center [515, 245] width 492 height 36
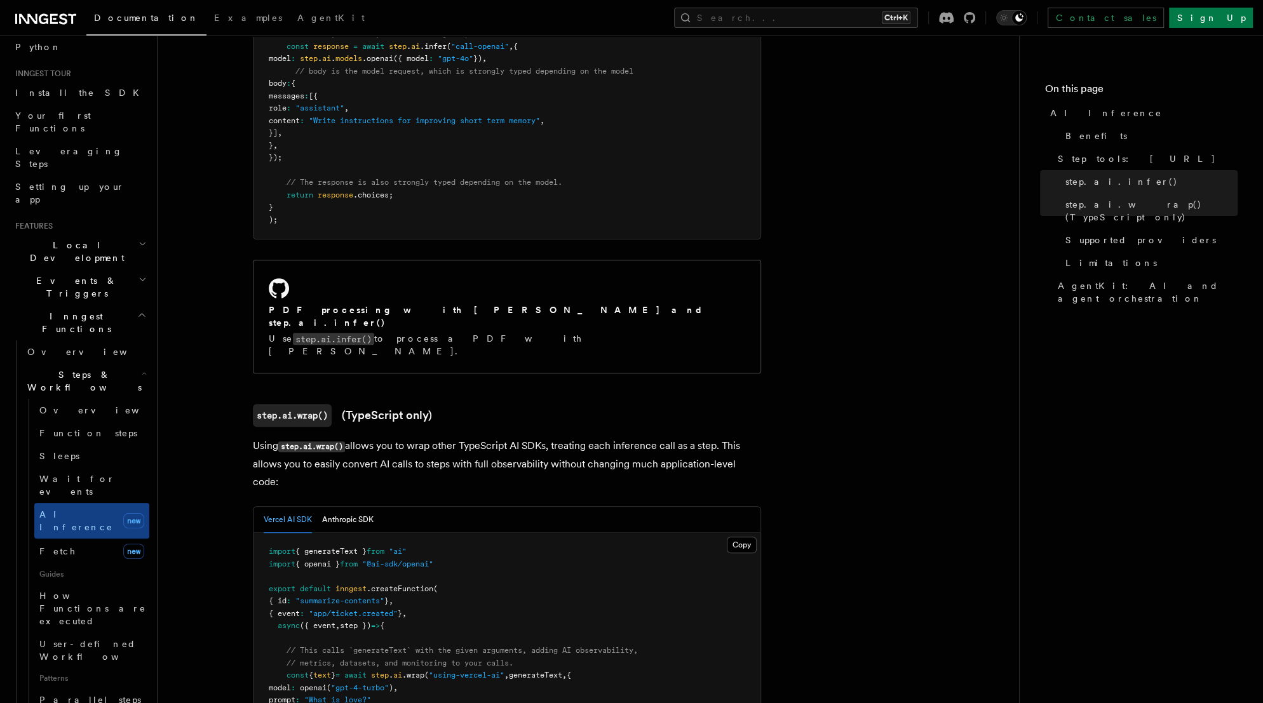
scroll to position [1017, 0]
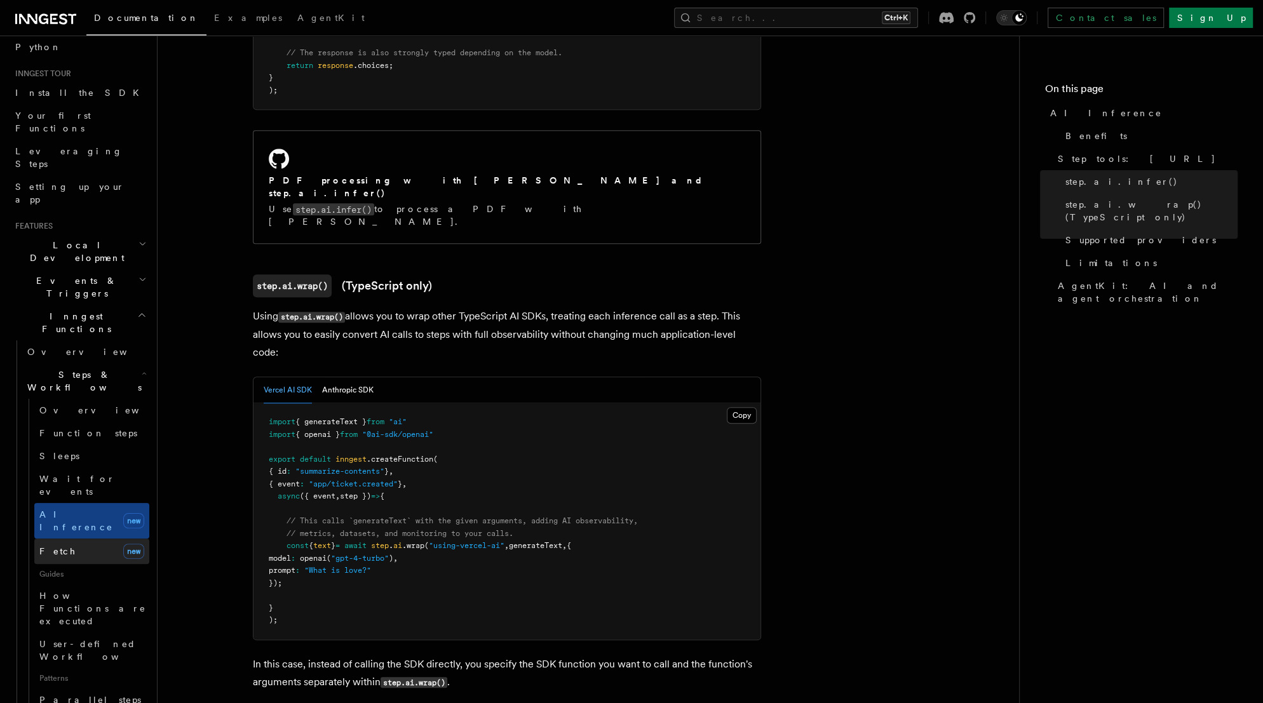
click at [71, 539] on link "Fetch new" at bounding box center [91, 551] width 115 height 25
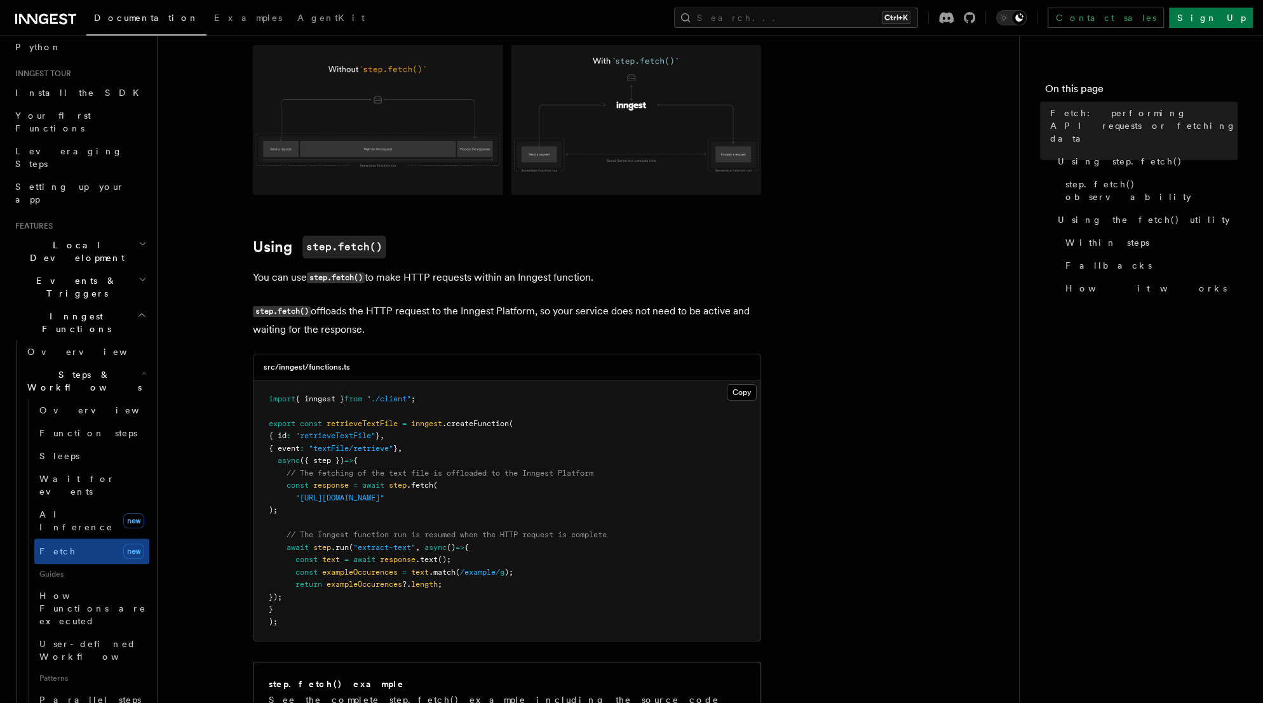
scroll to position [152, 0]
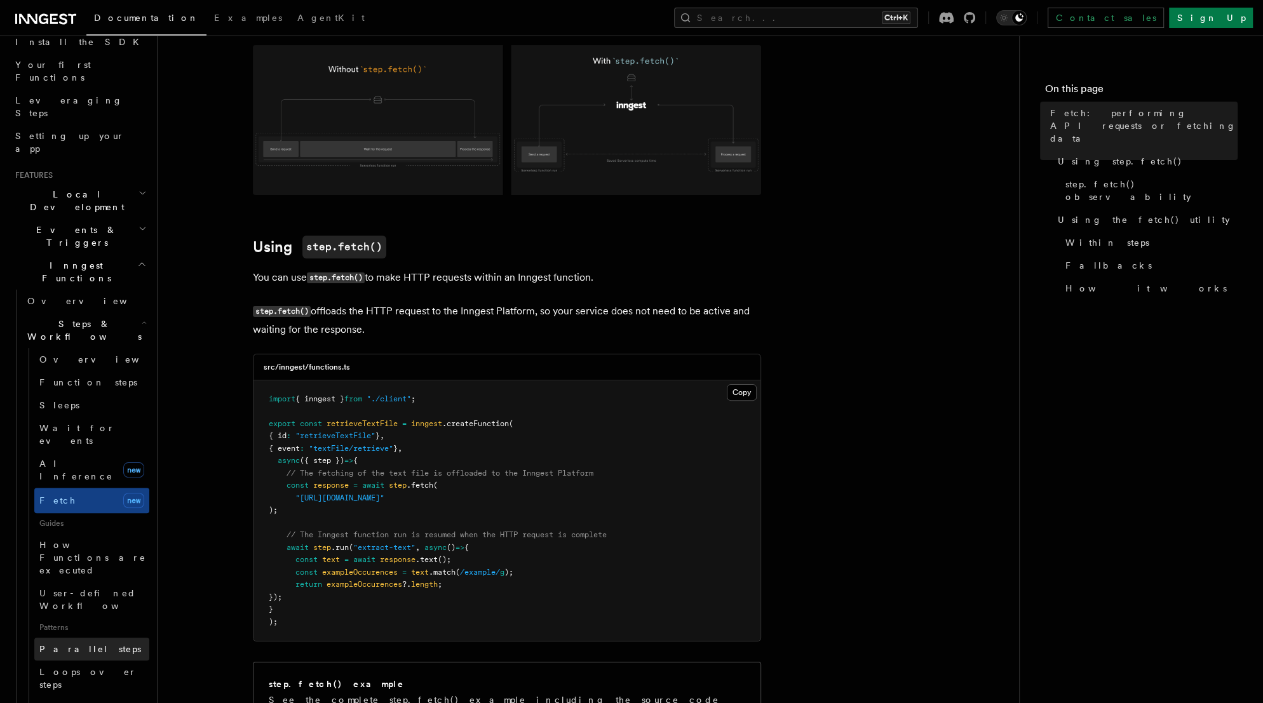
click at [72, 644] on span "Parallel steps" at bounding box center [90, 649] width 102 height 10
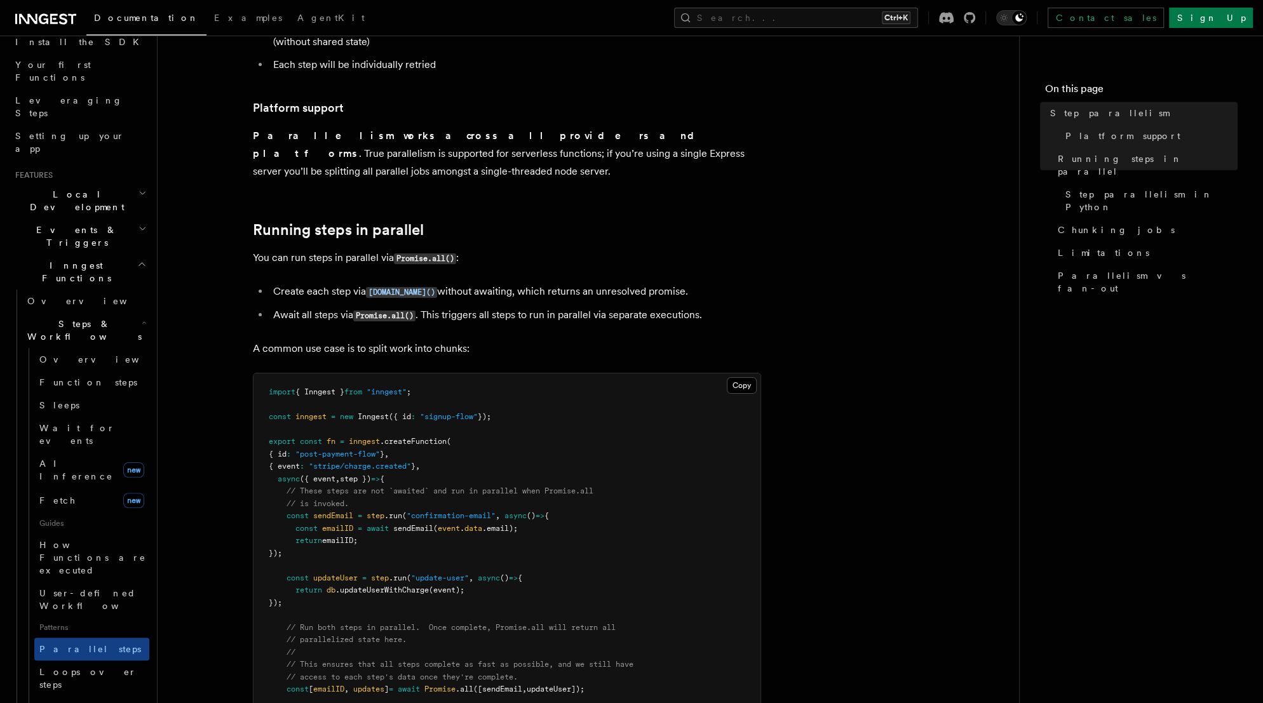
scroll to position [254, 0]
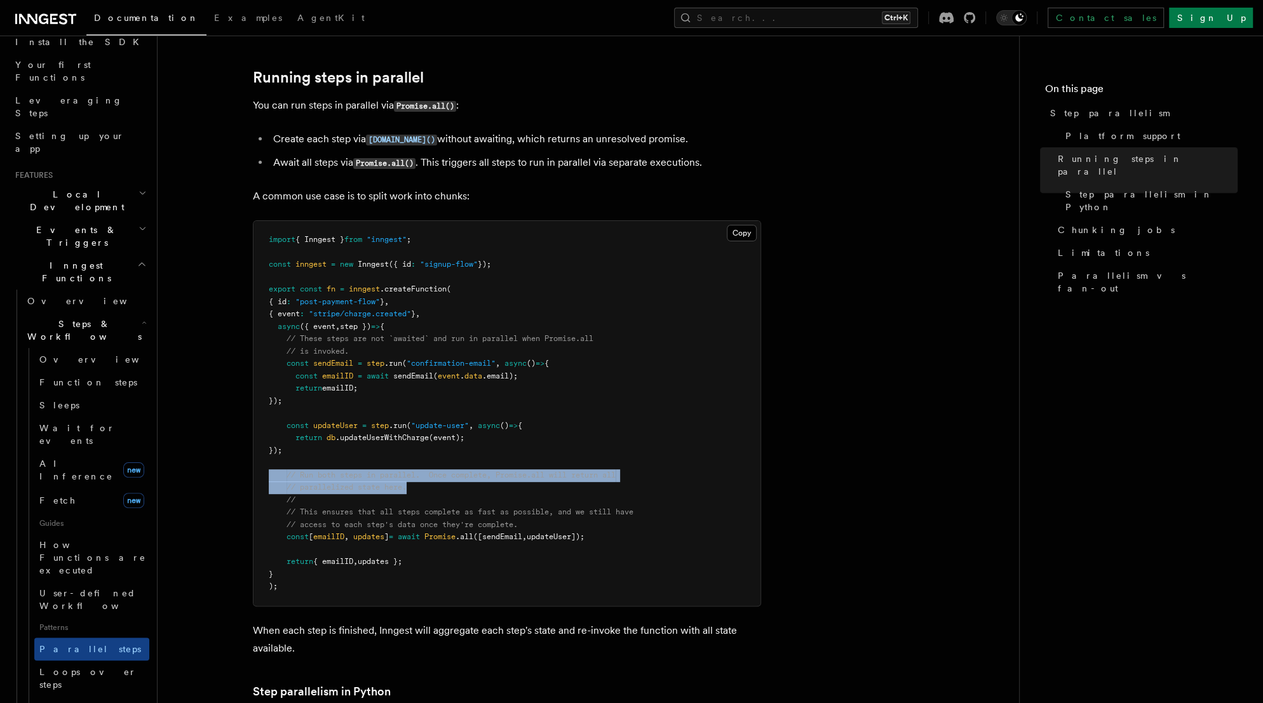
drag, startPoint x: 416, startPoint y: 468, endPoint x: 234, endPoint y: 457, distance: 181.4
click at [363, 483] on span "// parallelized state here." at bounding box center [347, 487] width 120 height 9
drag, startPoint x: 423, startPoint y: 473, endPoint x: 224, endPoint y: 456, distance: 199.6
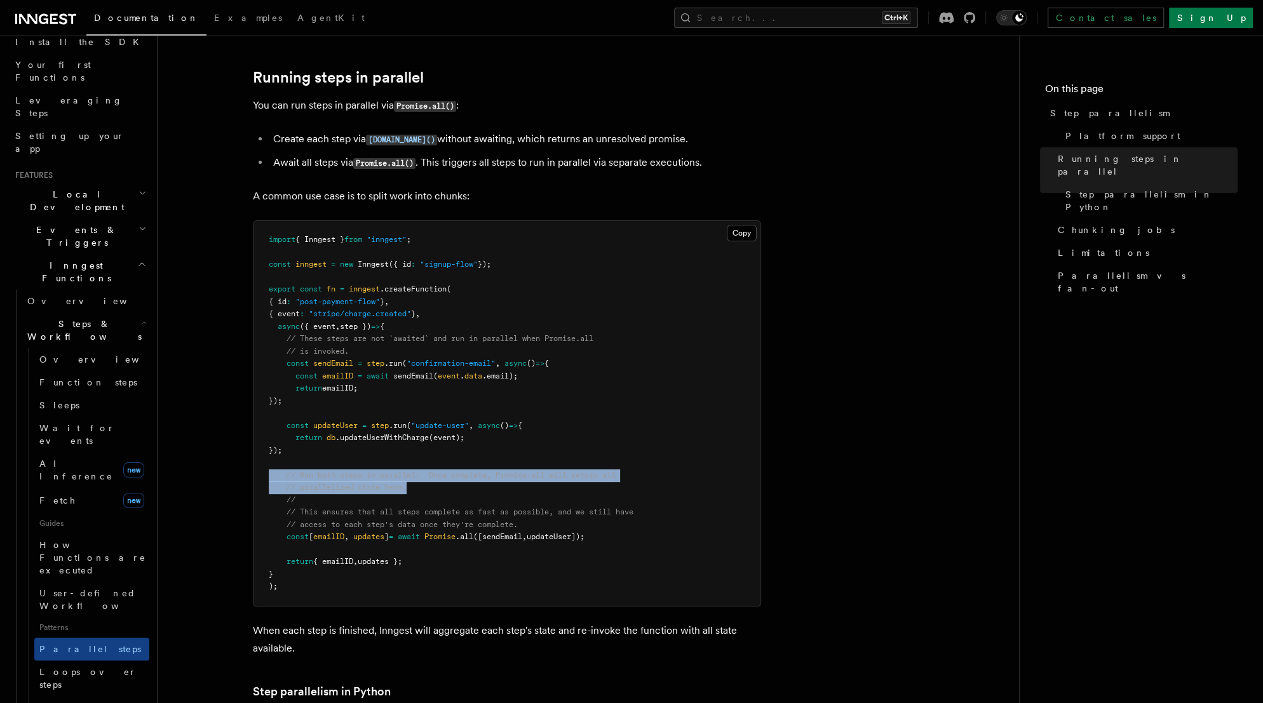
click at [405, 491] on pre "import { Inngest } from "inngest" ; const inngest = new Inngest ({ id : "signup…" at bounding box center [507, 413] width 507 height 385
drag, startPoint x: 632, startPoint y: 521, endPoint x: 235, endPoint y: 457, distance: 402.3
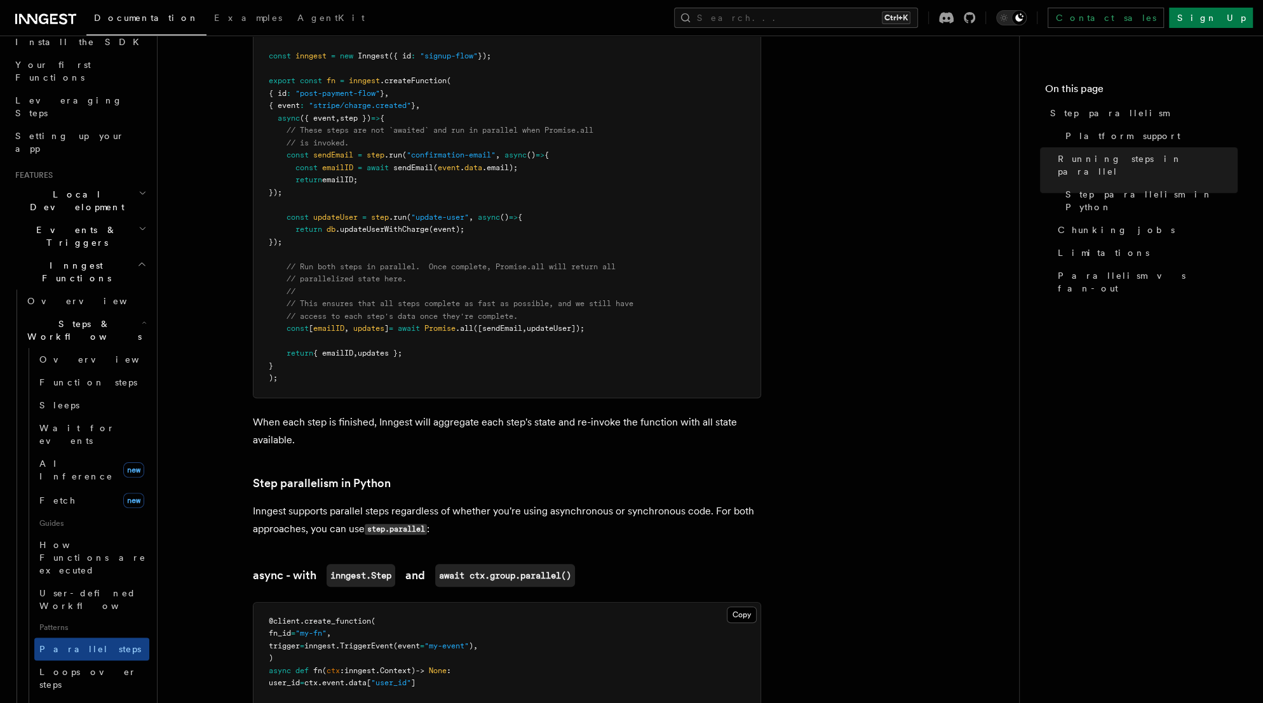
scroll to position [559, 0]
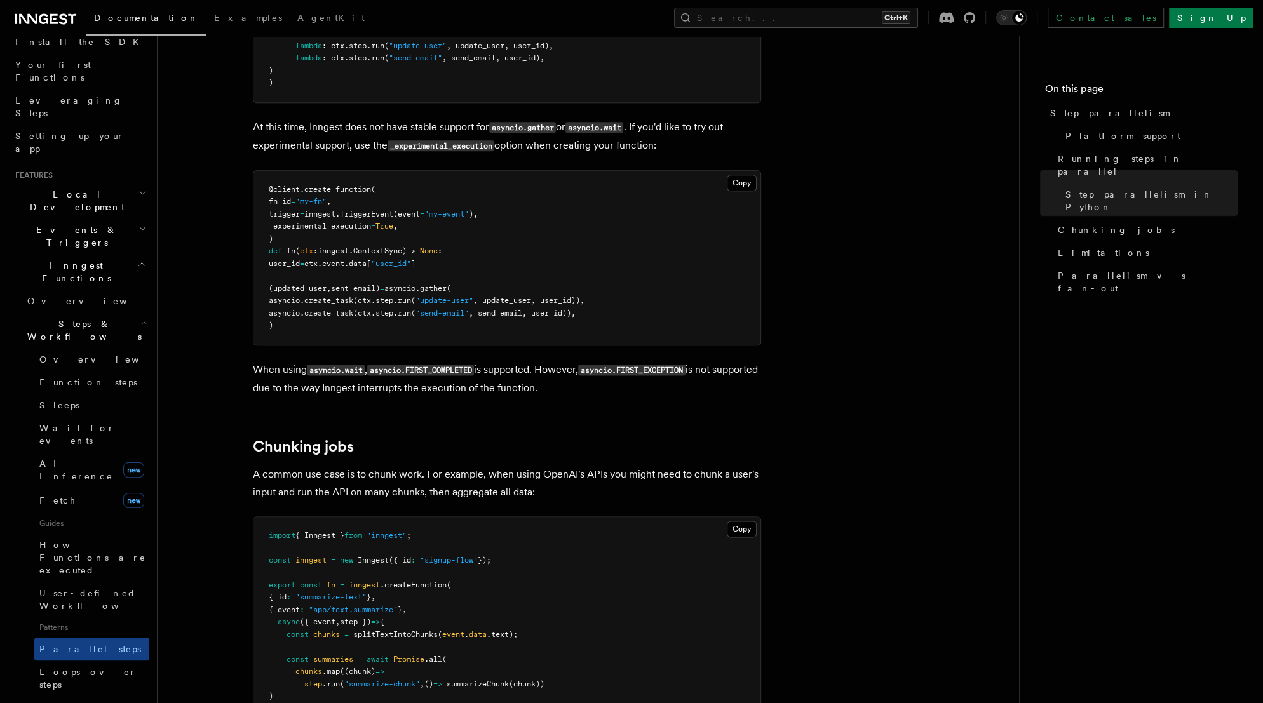
scroll to position [1525, 0]
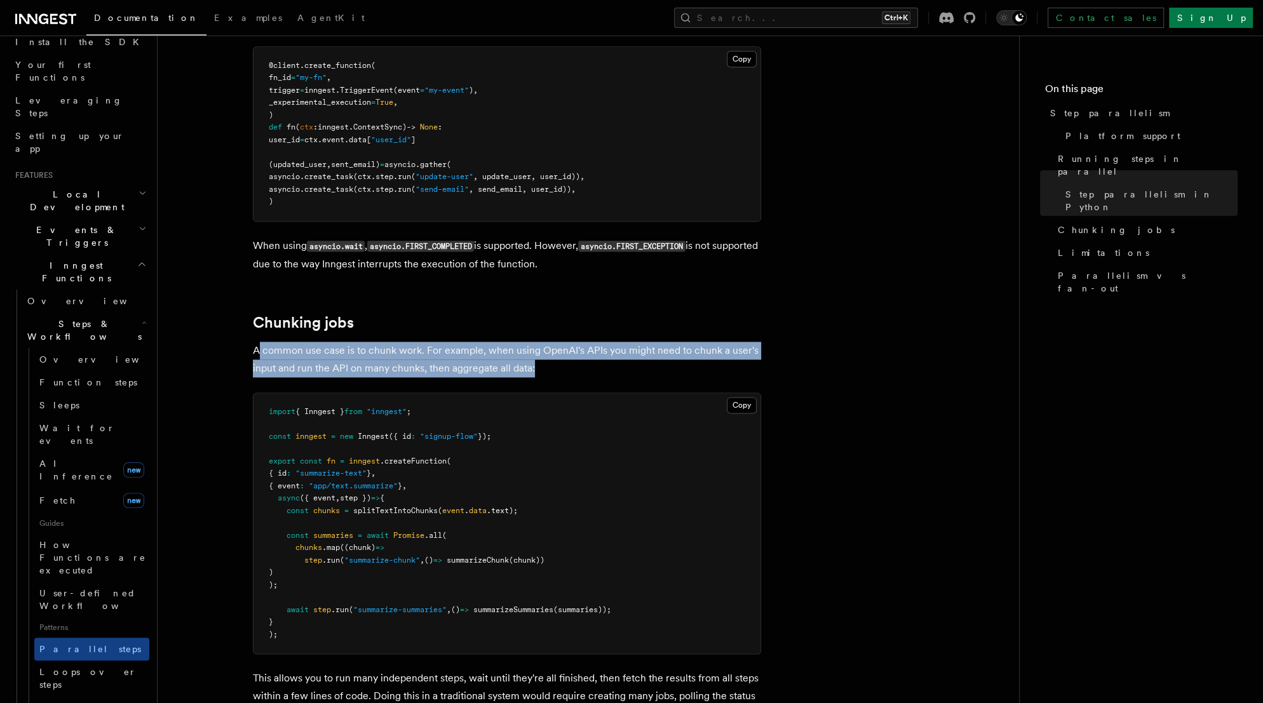
drag, startPoint x: 522, startPoint y: 353, endPoint x: 257, endPoint y: 335, distance: 264.9
click at [257, 342] on p "A common use case is to chunk work. For example, when using OpenAI's APIs you m…" at bounding box center [507, 360] width 508 height 36
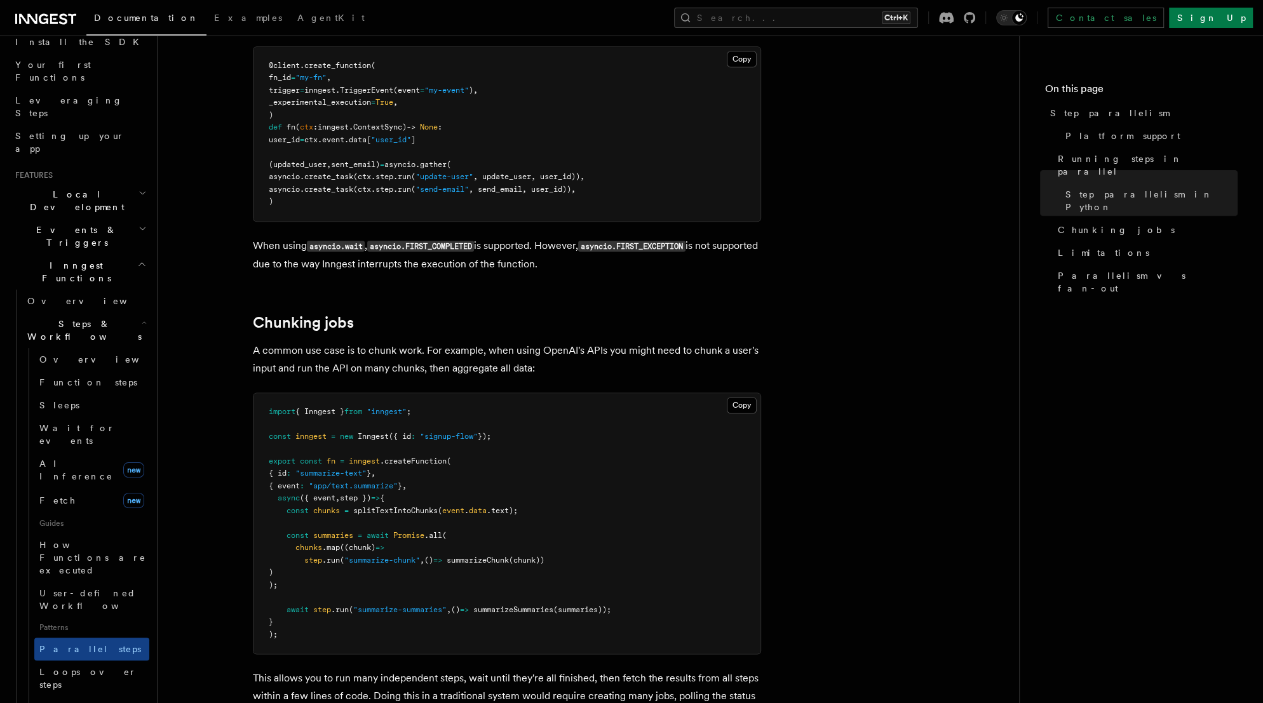
click at [254, 342] on p "A common use case is to chunk work. For example, when using OpenAI's APIs you m…" at bounding box center [507, 360] width 508 height 36
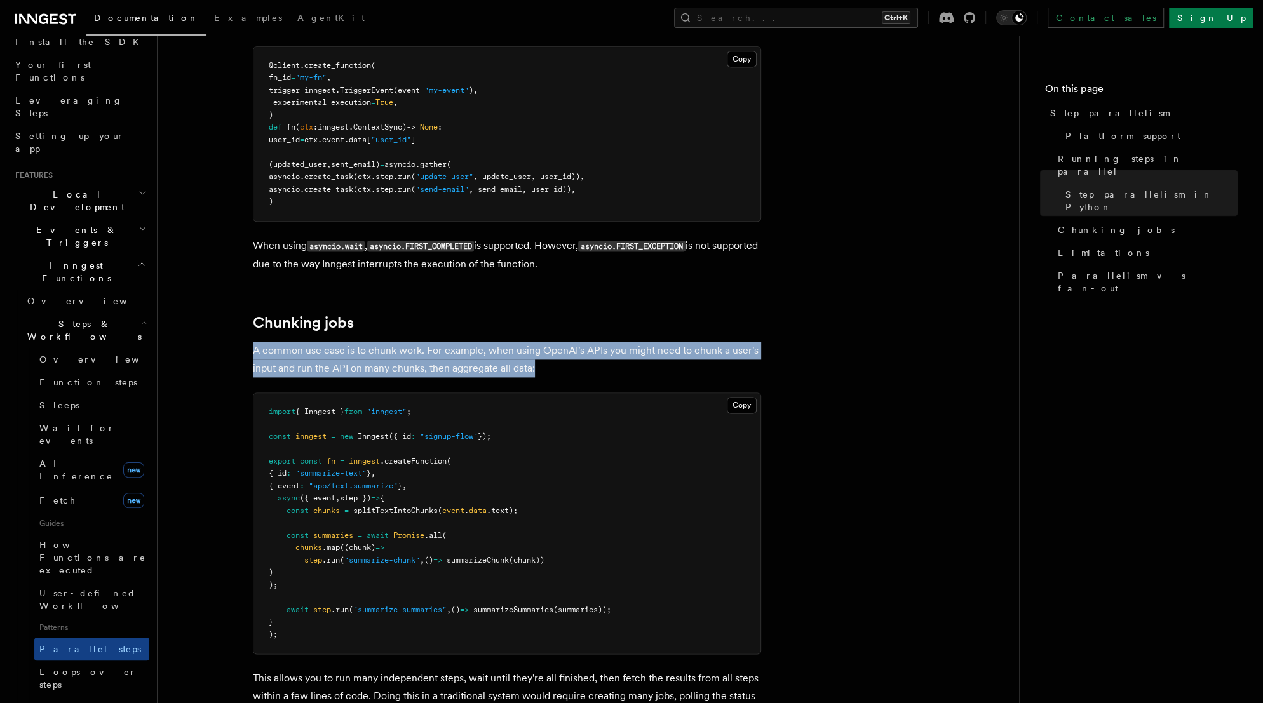
drag, startPoint x: 254, startPoint y: 335, endPoint x: 536, endPoint y: 351, distance: 282.6
click at [536, 351] on p "A common use case is to chunk work. For example, when using OpenAI's APIs you m…" at bounding box center [507, 360] width 508 height 36
click at [539, 352] on p "A common use case is to chunk work. For example, when using OpenAI's APIs you m…" at bounding box center [507, 360] width 508 height 36
click at [284, 342] on p "A common use case is to chunk work. For example, when using OpenAI's APIs you m…" at bounding box center [507, 360] width 508 height 36
drag, startPoint x: 252, startPoint y: 334, endPoint x: 535, endPoint y: 355, distance: 283.5
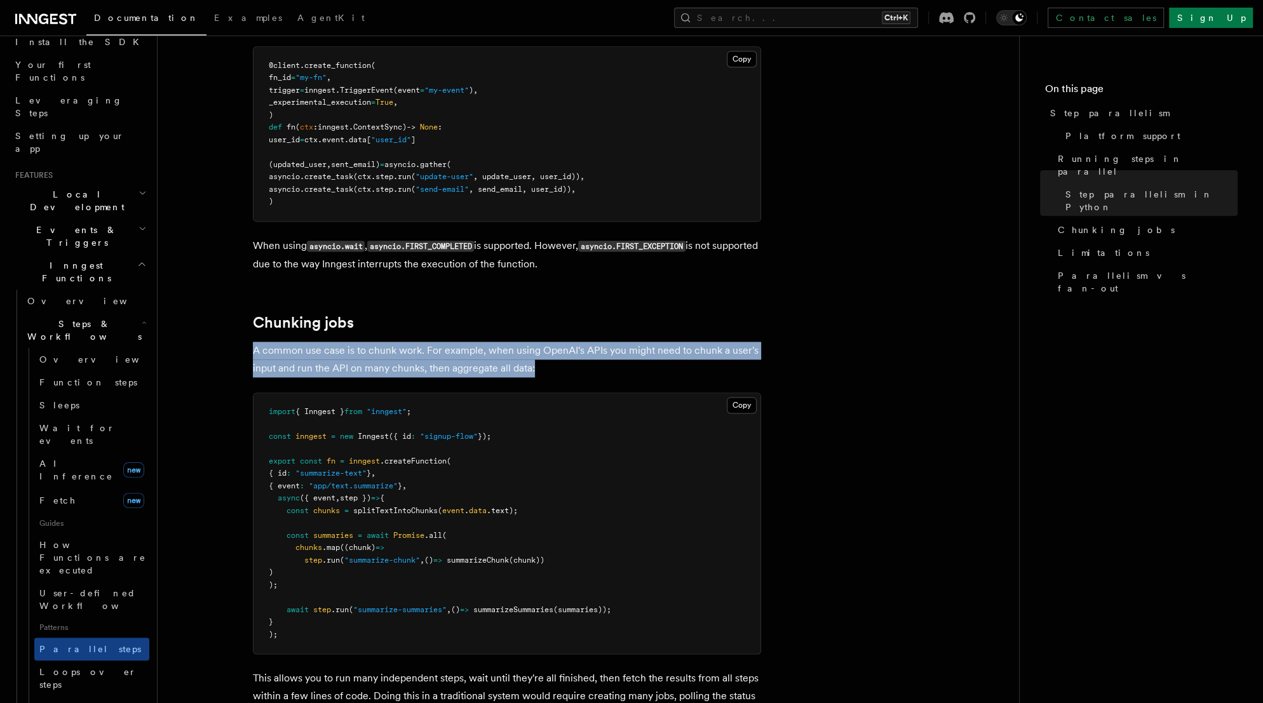
click at [535, 355] on p "A common use case is to chunk work. For example, when using OpenAI's APIs you m…" at bounding box center [507, 360] width 508 height 36
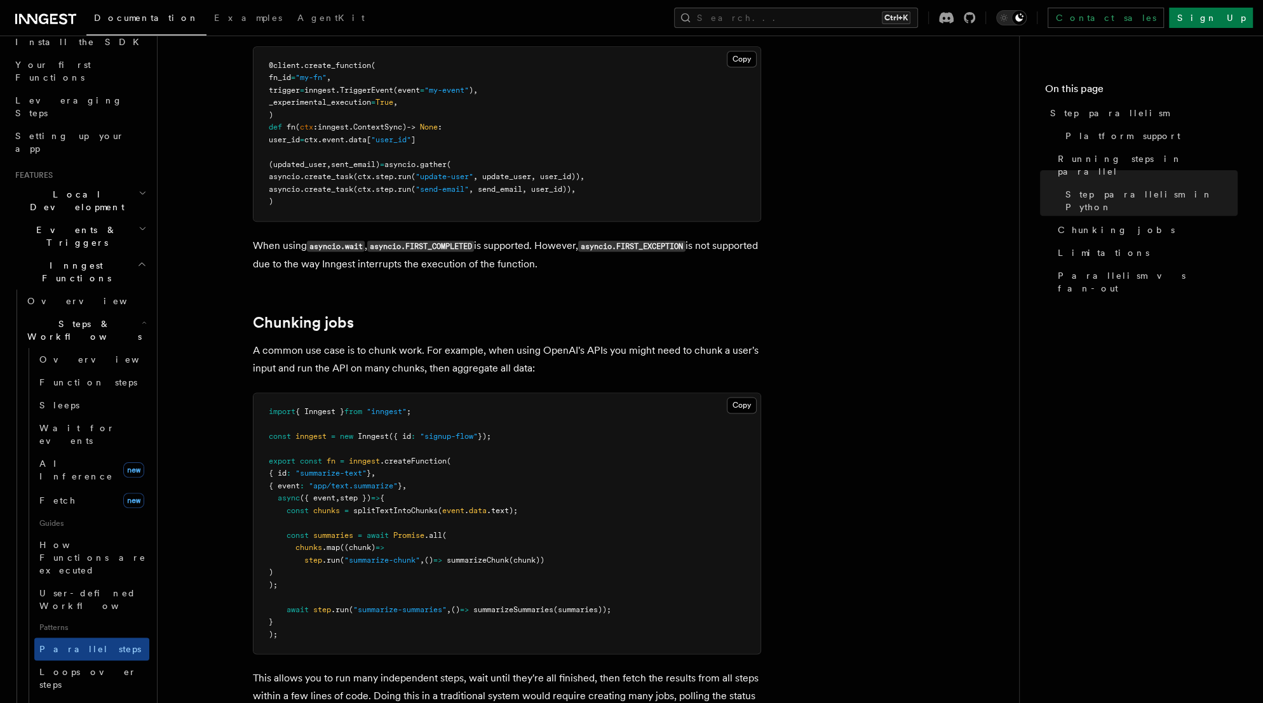
click at [285, 348] on p "A common use case is to chunk work. For example, when using OpenAI's APIs you m…" at bounding box center [507, 360] width 508 height 36
click at [257, 355] on p "A common use case is to chunk work. For example, when using OpenAI's APIs you m…" at bounding box center [507, 360] width 508 height 36
click at [253, 342] on p "A common use case is to chunk work. For example, when using OpenAI's APIs you m…" at bounding box center [507, 360] width 508 height 36
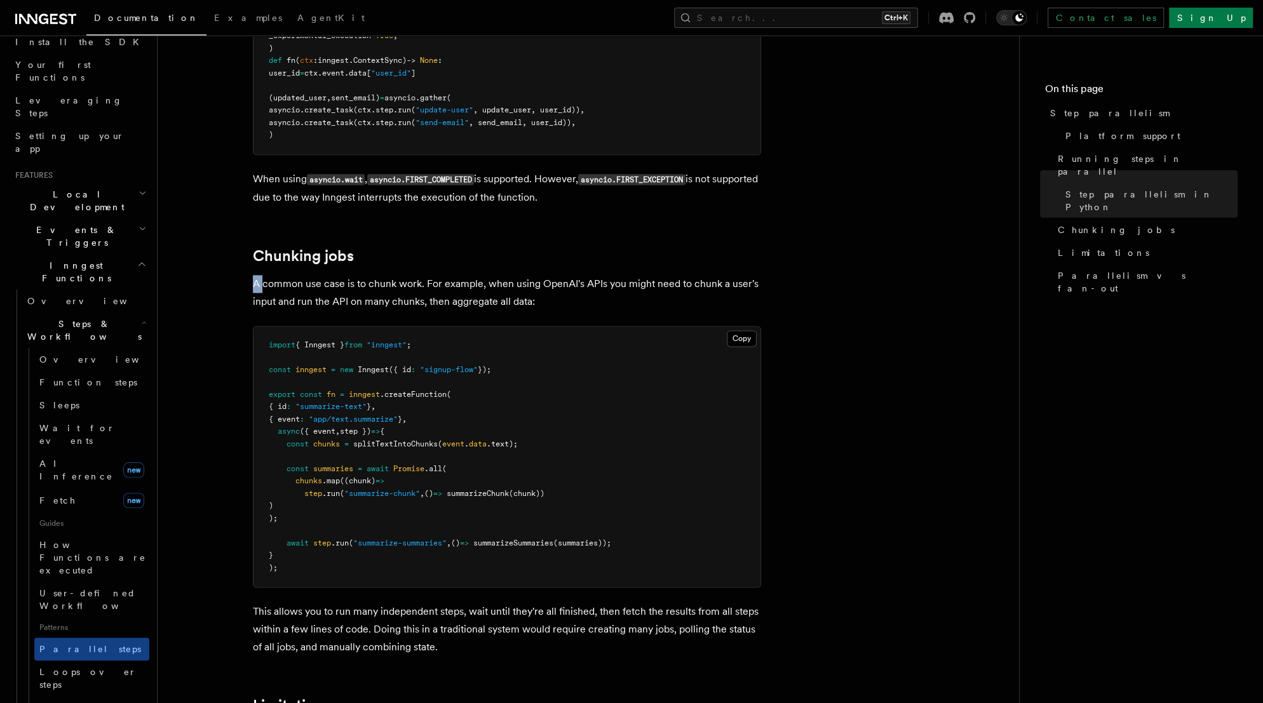
scroll to position [1728, 0]
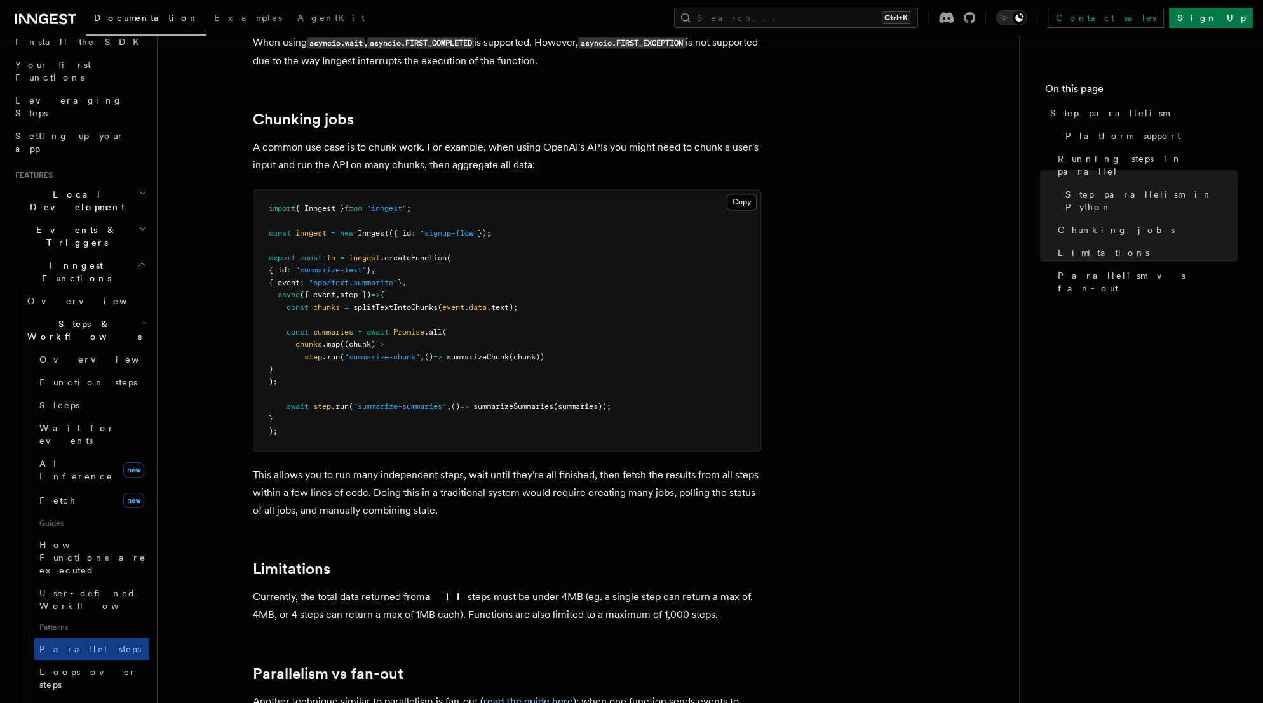
click at [627, 139] on p "A common use case is to chunk work. For example, when using OpenAI's APIs you m…" at bounding box center [507, 157] width 508 height 36
click at [684, 139] on p "A common use case is to chunk work. For example, when using OpenAI's APIs you m…" at bounding box center [507, 157] width 508 height 36
click at [279, 152] on p "A common use case is to chunk work. For example, when using OpenAI's APIs you m…" at bounding box center [507, 157] width 508 height 36
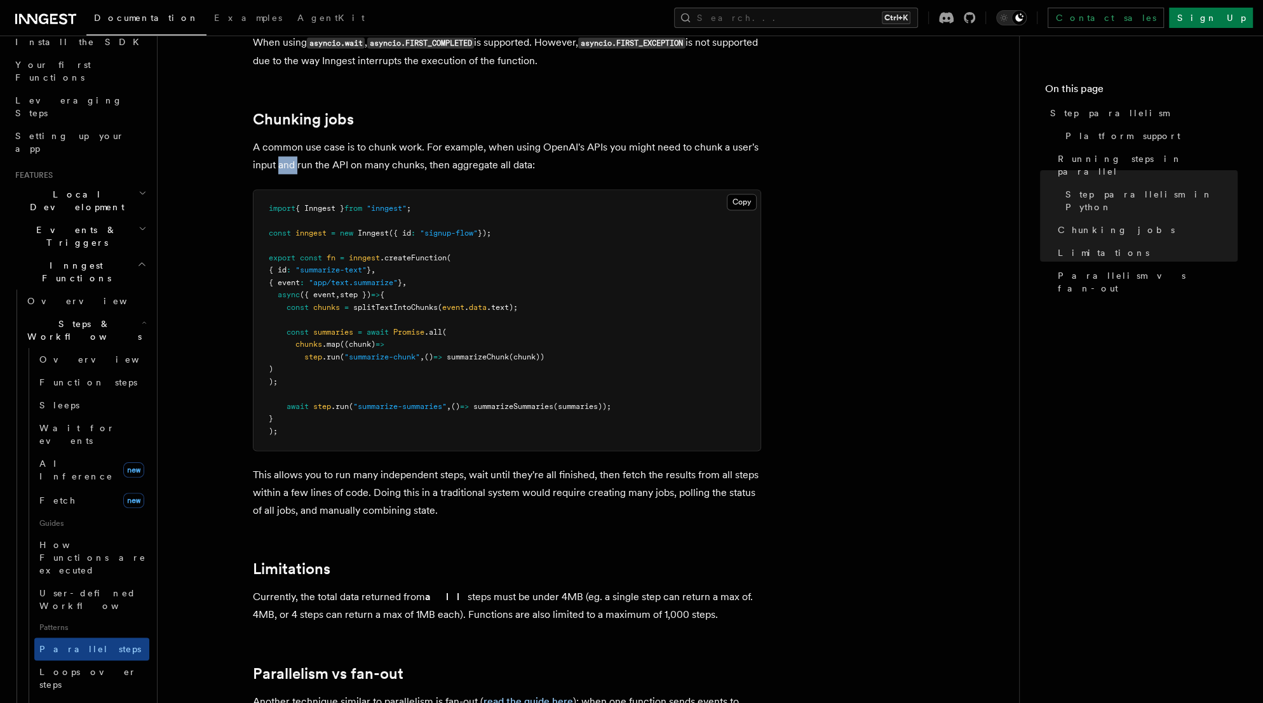
click at [279, 152] on p "A common use case is to chunk work. For example, when using OpenAI's APIs you m…" at bounding box center [507, 157] width 508 height 36
click at [405, 152] on p "A common use case is to chunk work. For example, when using OpenAI's APIs you m…" at bounding box center [507, 157] width 508 height 36
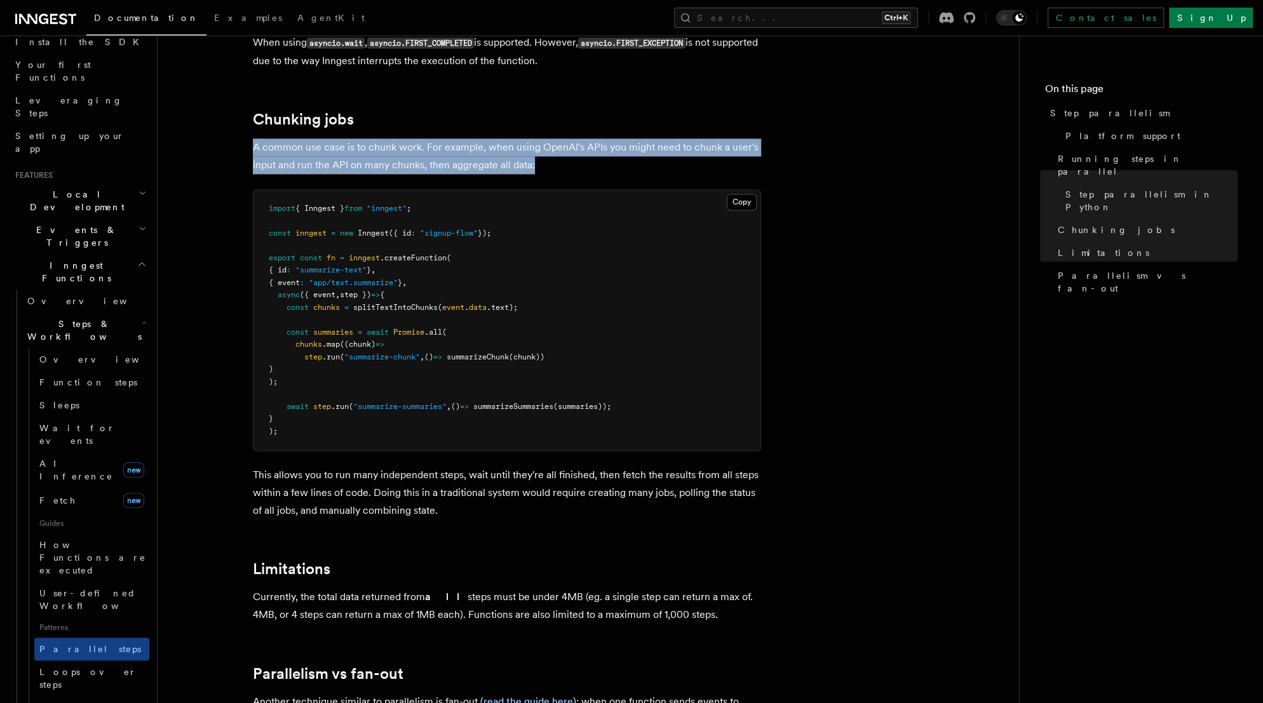
drag, startPoint x: 550, startPoint y: 150, endPoint x: 244, endPoint y: 119, distance: 307.1
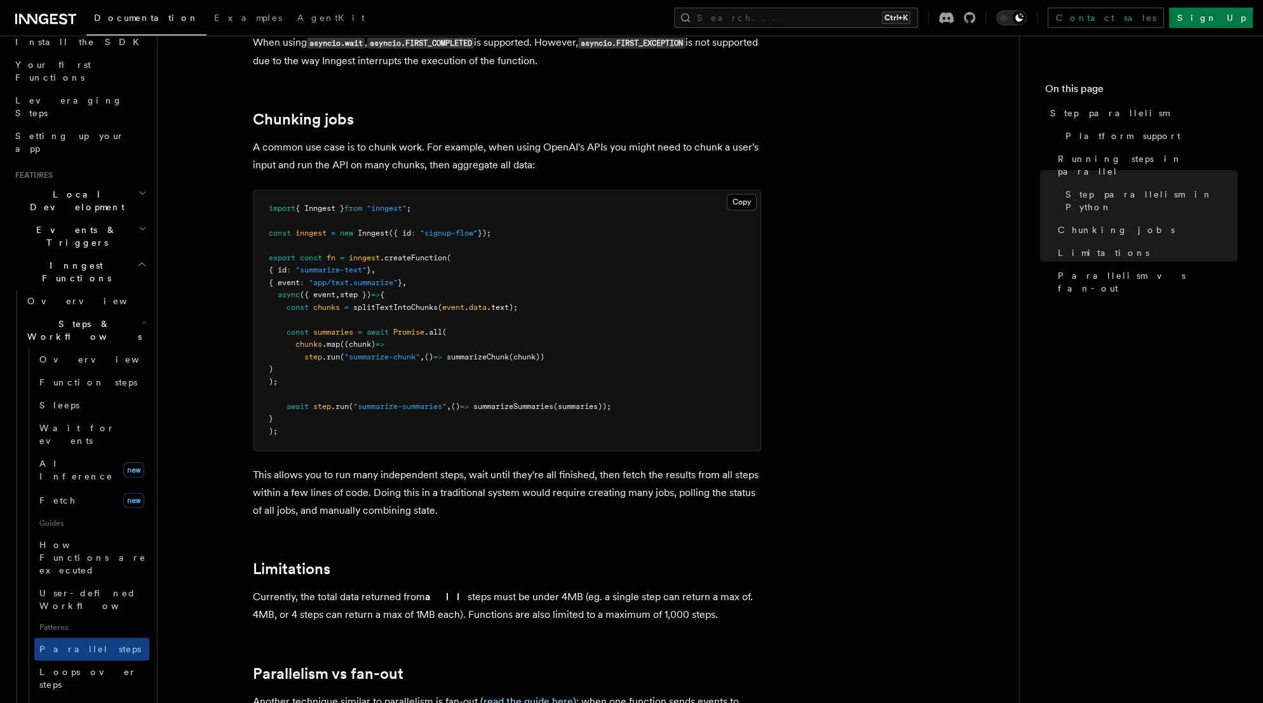
click at [470, 466] on p "This allows you to run many independent steps, wait until they're all finished,…" at bounding box center [507, 492] width 508 height 53
click at [566, 466] on p "This allows you to run many independent steps, wait until they're all finished,…" at bounding box center [507, 492] width 508 height 53
click at [647, 466] on p "This allows you to run many independent steps, wait until they're all finished,…" at bounding box center [507, 492] width 508 height 53
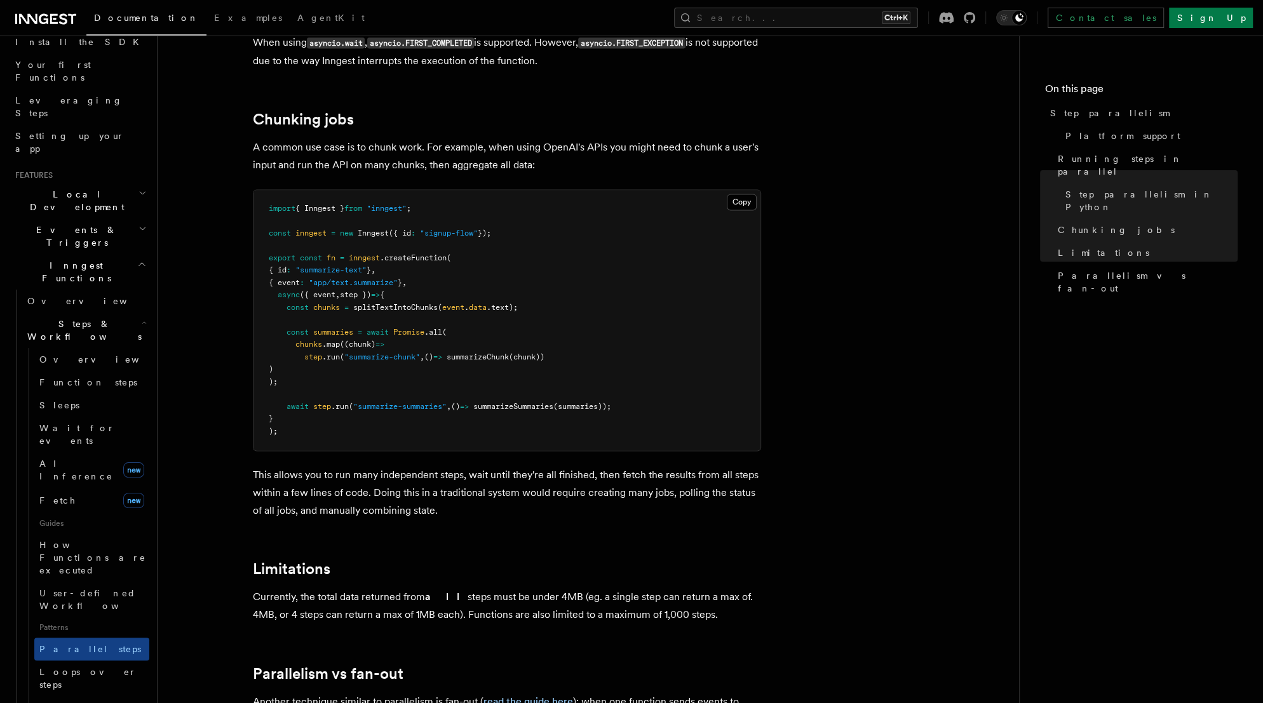
click at [699, 466] on p "This allows you to run many independent steps, wait until they're all finished,…" at bounding box center [507, 492] width 508 height 53
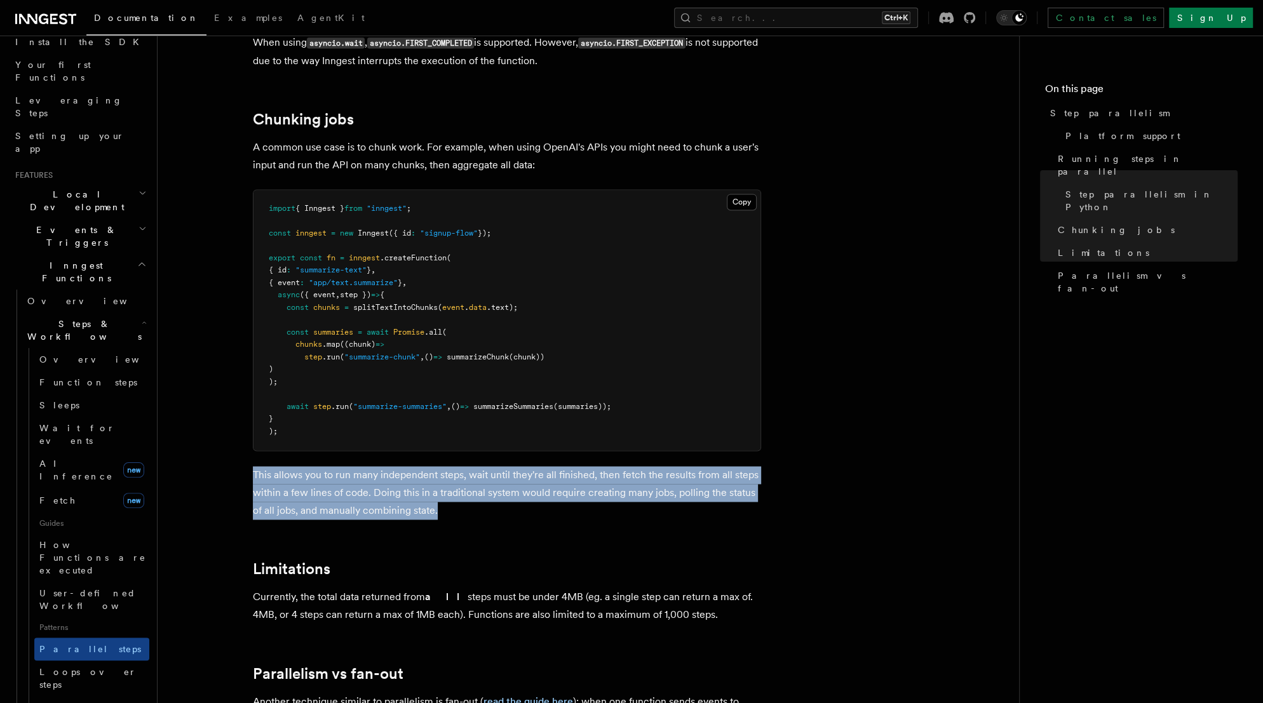
drag, startPoint x: 448, startPoint y: 497, endPoint x: 240, endPoint y: 460, distance: 211.7
click at [334, 479] on p "This allows you to run many independent steps, wait until they're all finished,…" at bounding box center [507, 492] width 508 height 53
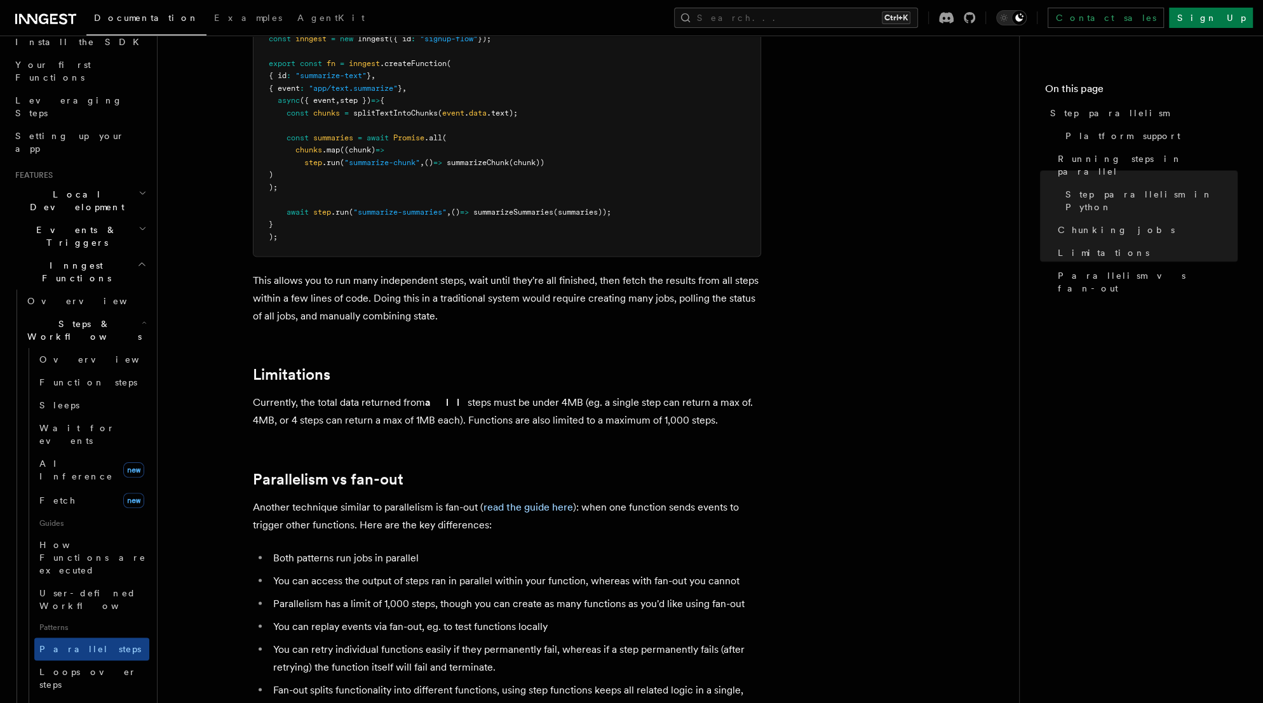
scroll to position [1932, 0]
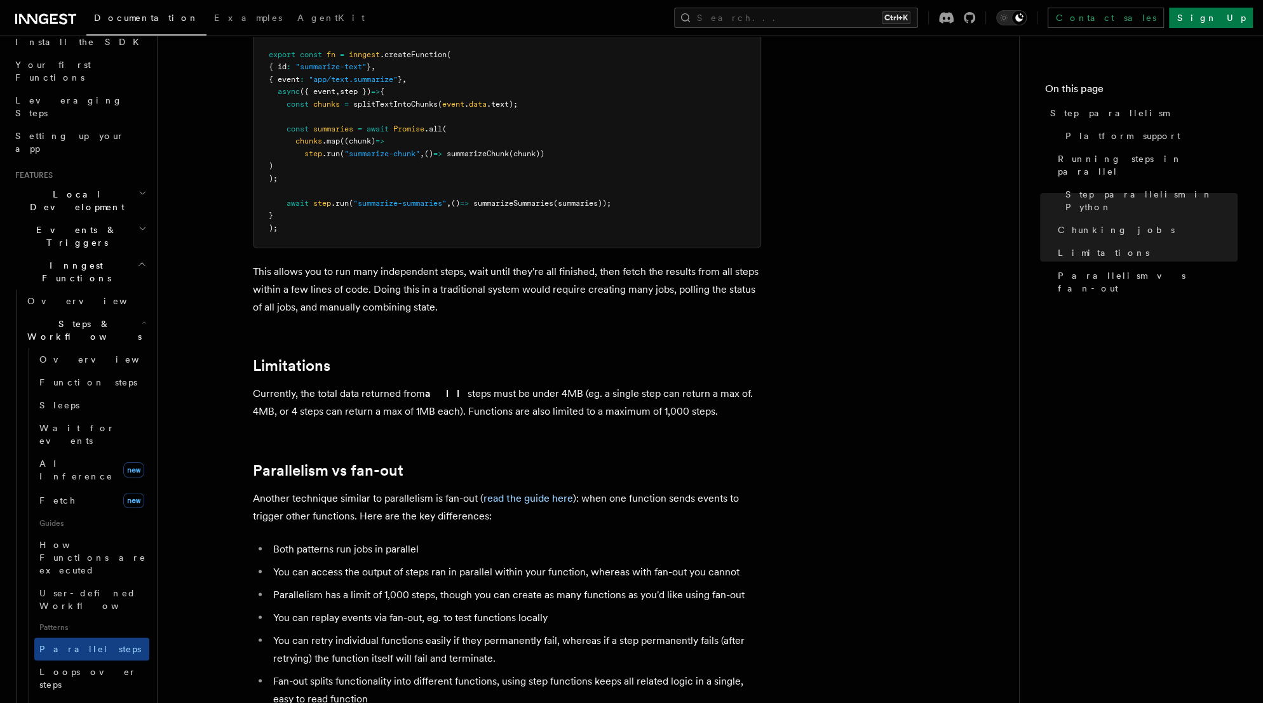
drag, startPoint x: 445, startPoint y: 395, endPoint x: 691, endPoint y: 396, distance: 245.3
click at [691, 396] on p "Currently, the total data returned from all steps must be under 4MB (eg. a sing…" at bounding box center [507, 403] width 508 height 36
click at [713, 396] on p "Currently, the total data returned from all steps must be under 4MB (eg. a sing…" at bounding box center [507, 403] width 508 height 36
click at [482, 392] on p "Currently, the total data returned from all steps must be under 4MB (eg. a sing…" at bounding box center [507, 403] width 508 height 36
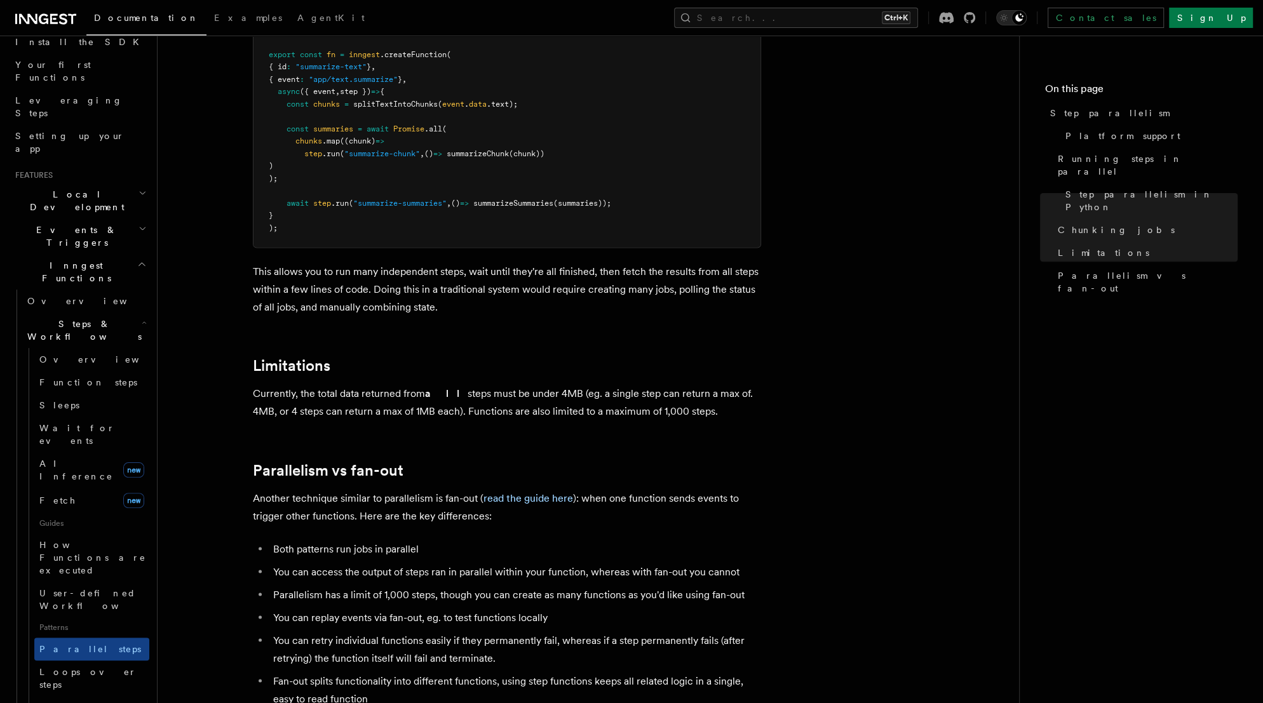
click at [583, 393] on p "Currently, the total data returned from all steps must be under 4MB (eg. a sing…" at bounding box center [507, 403] width 508 height 36
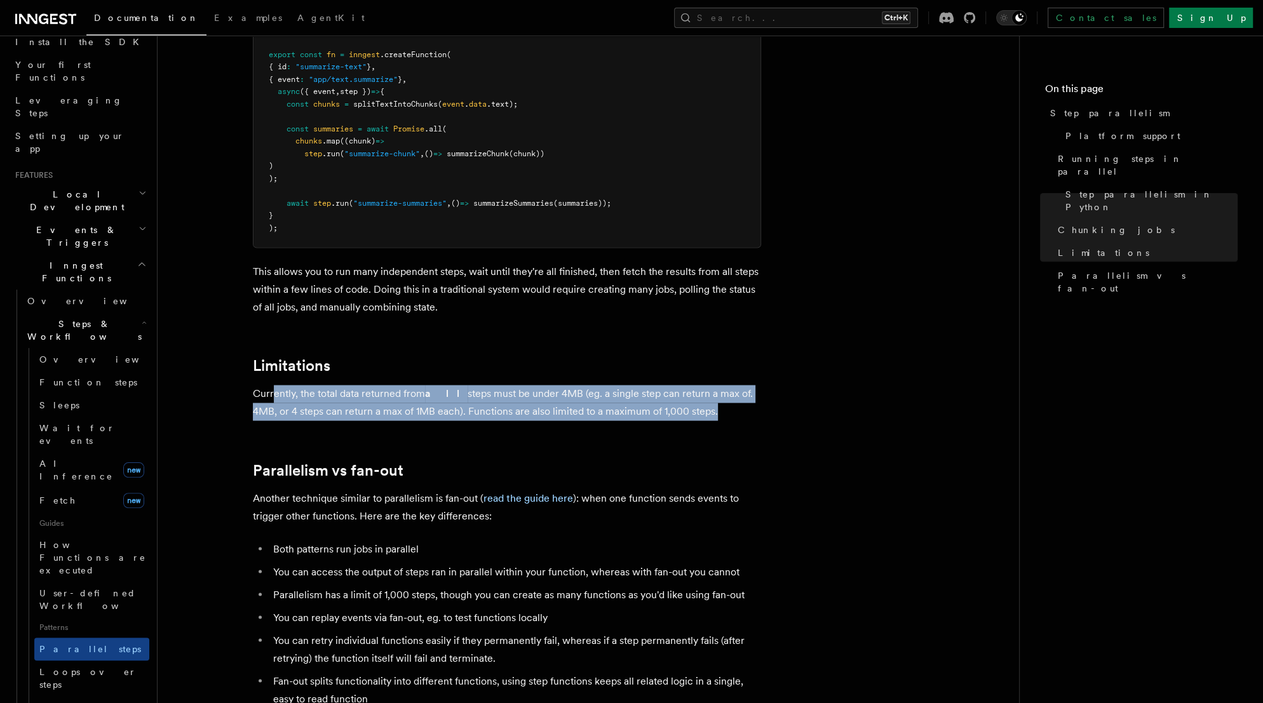
drag, startPoint x: 687, startPoint y: 395, endPoint x: 252, endPoint y: 375, distance: 435.1
click at [266, 385] on p "Currently, the total data returned from all steps must be under 4MB (eg. a sing…" at bounding box center [507, 403] width 508 height 36
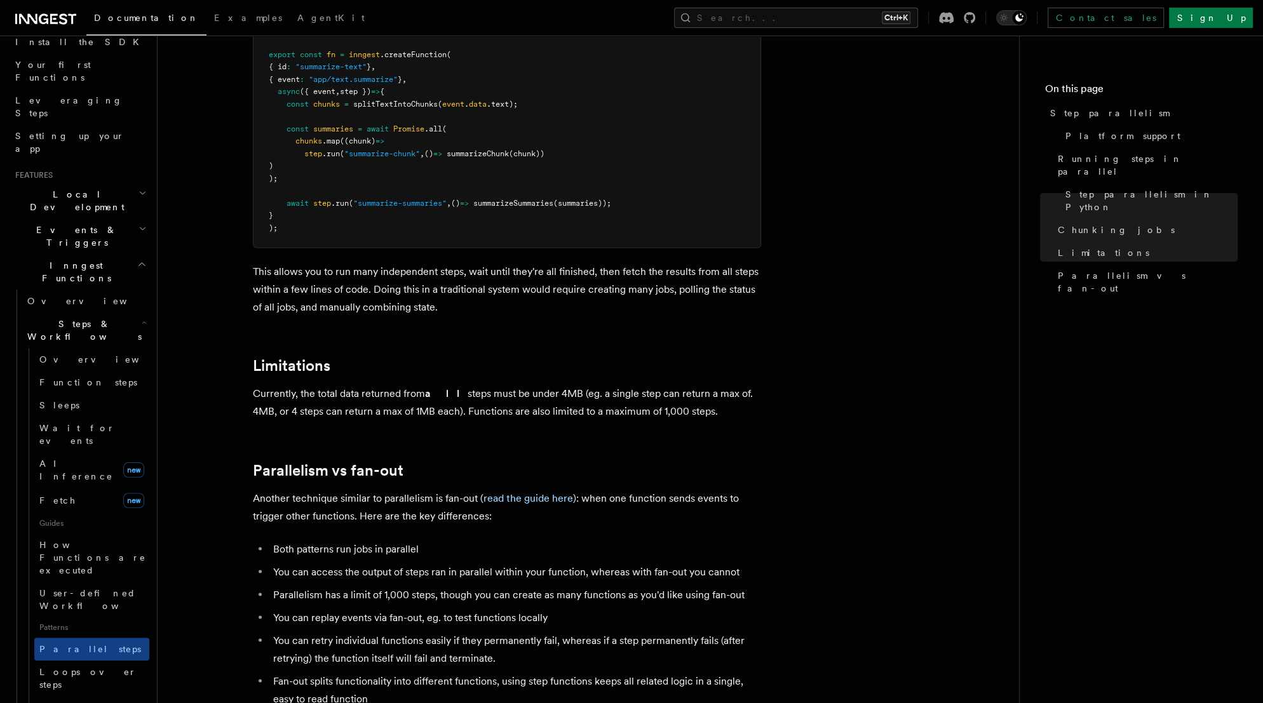
click at [300, 489] on p "Another technique similar to parallelism is fan-out ( read the guide here ): wh…" at bounding box center [507, 507] width 508 height 36
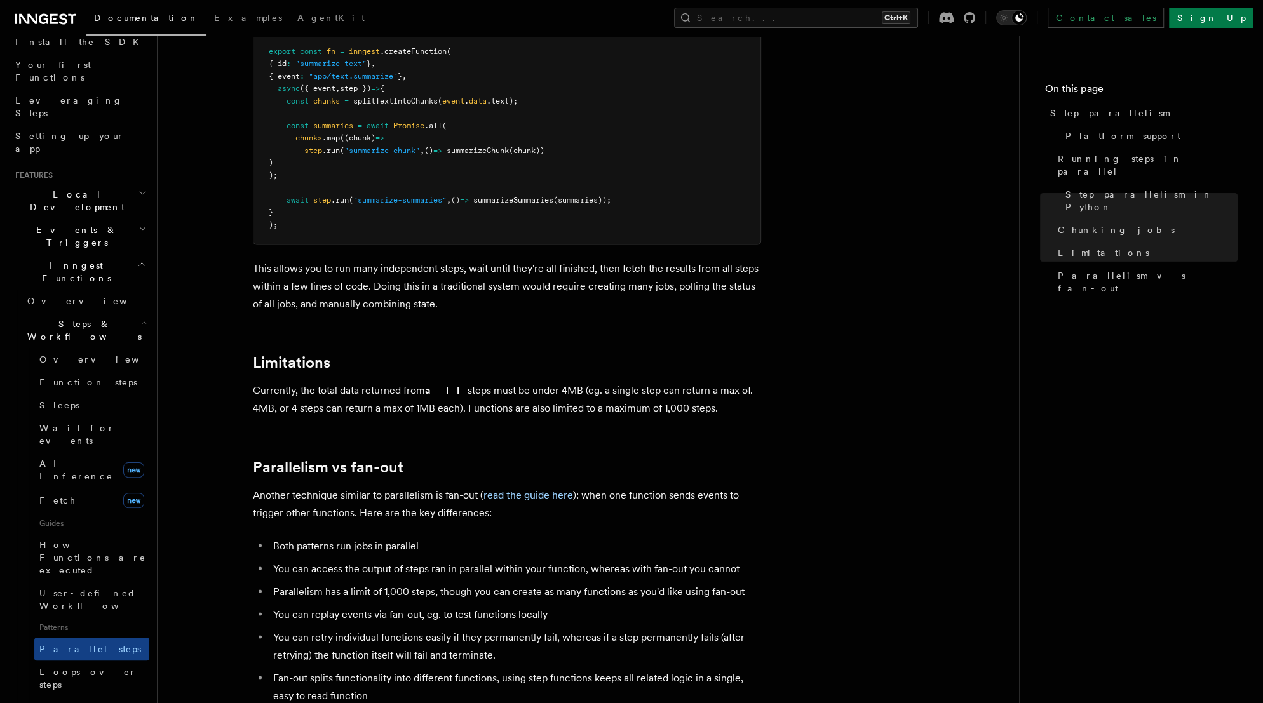
scroll to position [2084, 0]
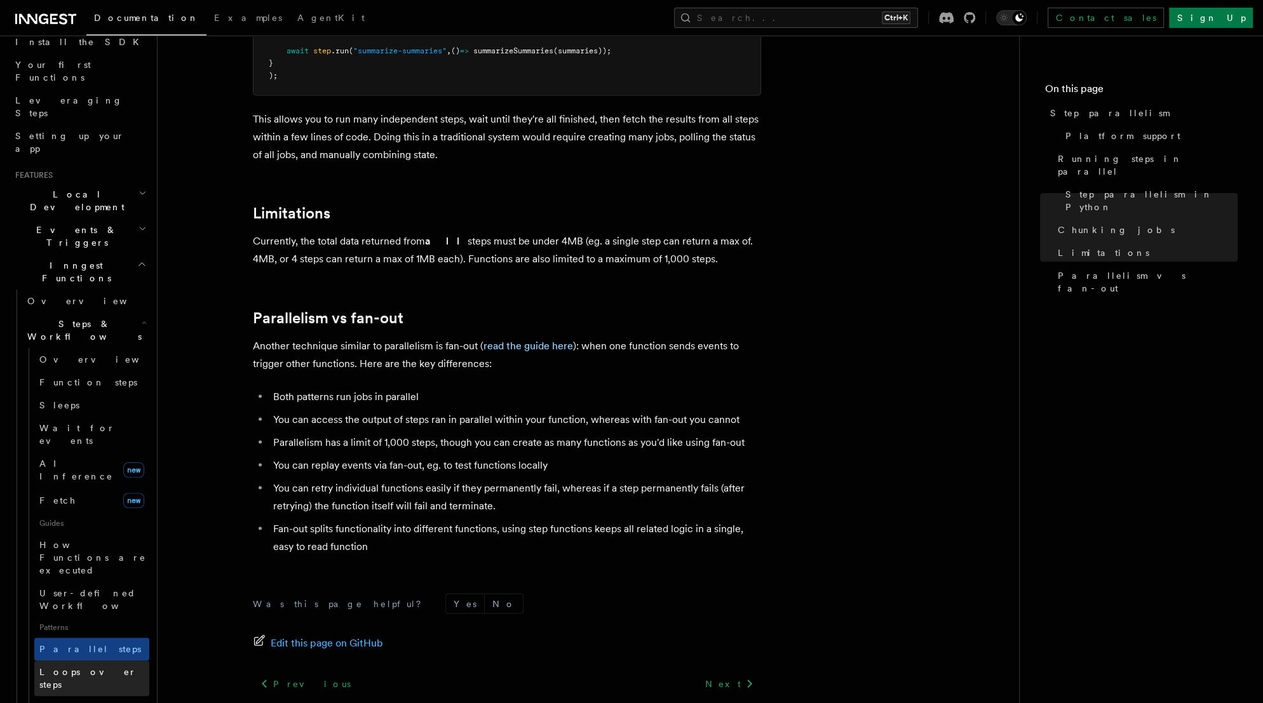
click at [86, 667] on span "Loops over steps" at bounding box center [87, 678] width 97 height 23
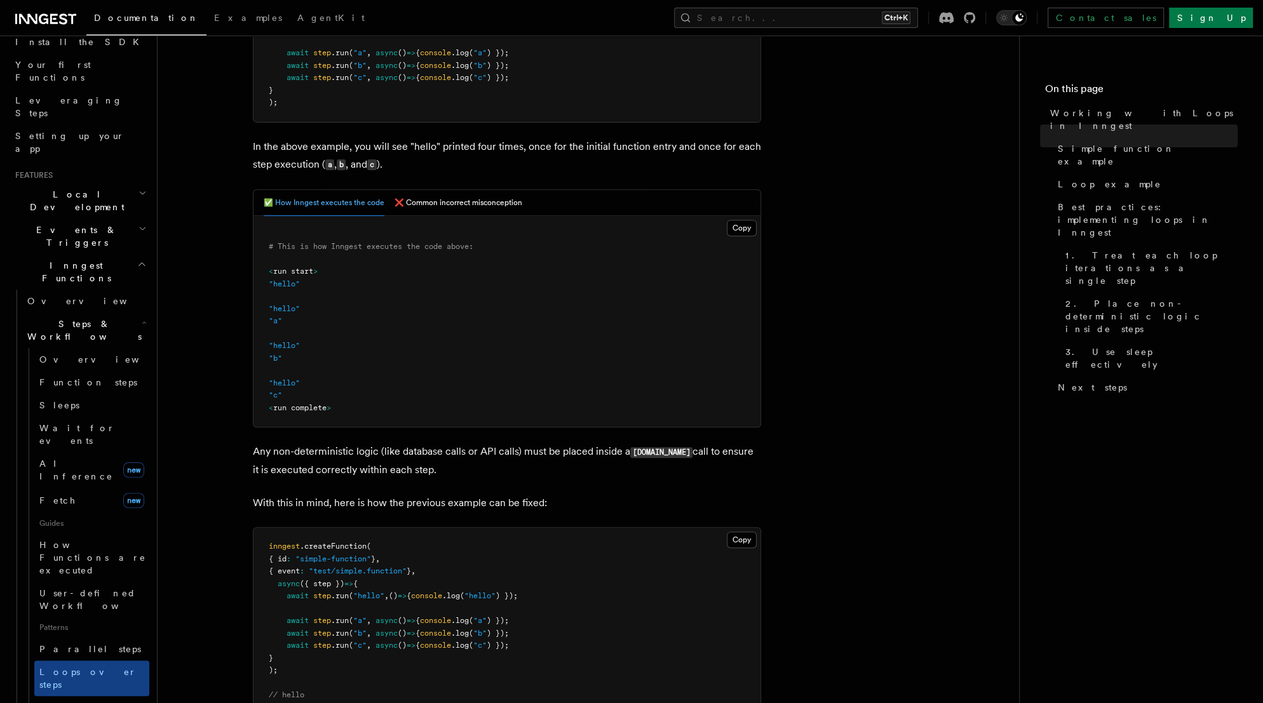
scroll to position [457, 0]
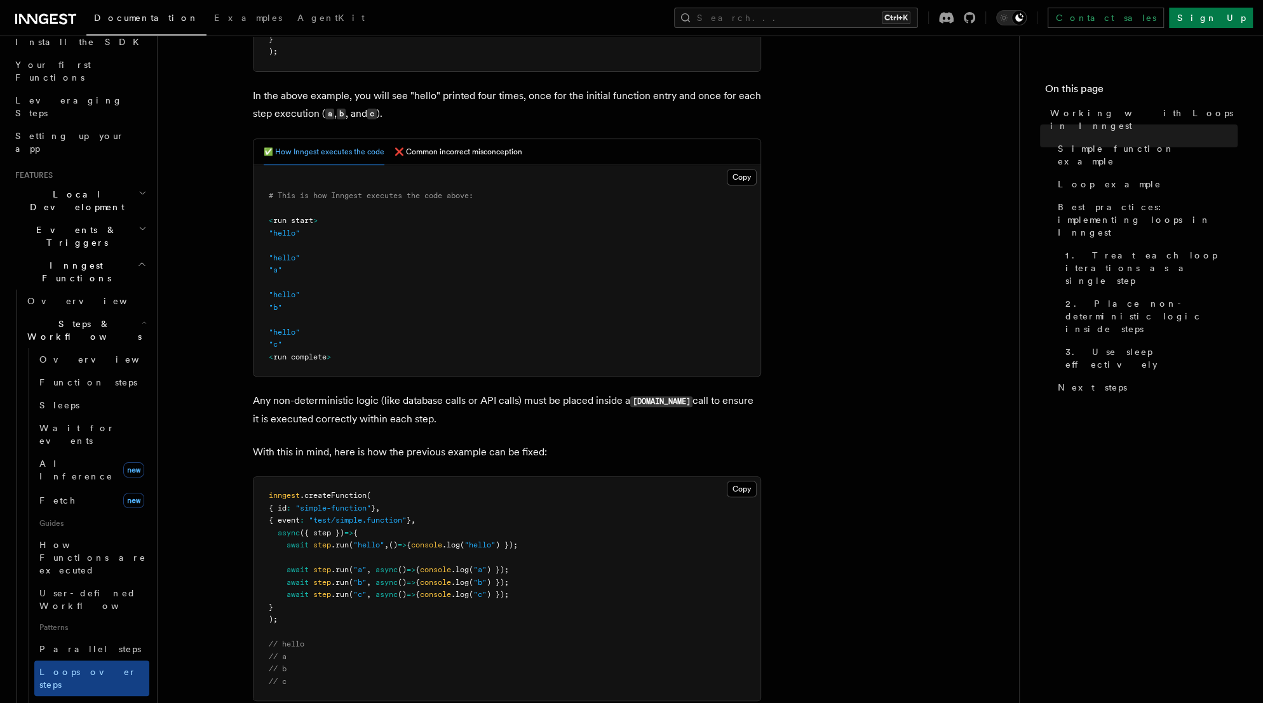
click at [301, 416] on p "Any non-deterministic logic (like database calls or API calls) must be placed i…" at bounding box center [507, 410] width 508 height 36
drag, startPoint x: 429, startPoint y: 421, endPoint x: 229, endPoint y: 400, distance: 200.7
click at [292, 401] on p "Any non-deterministic logic (like database calls or API calls) must be placed i…" at bounding box center [507, 410] width 508 height 36
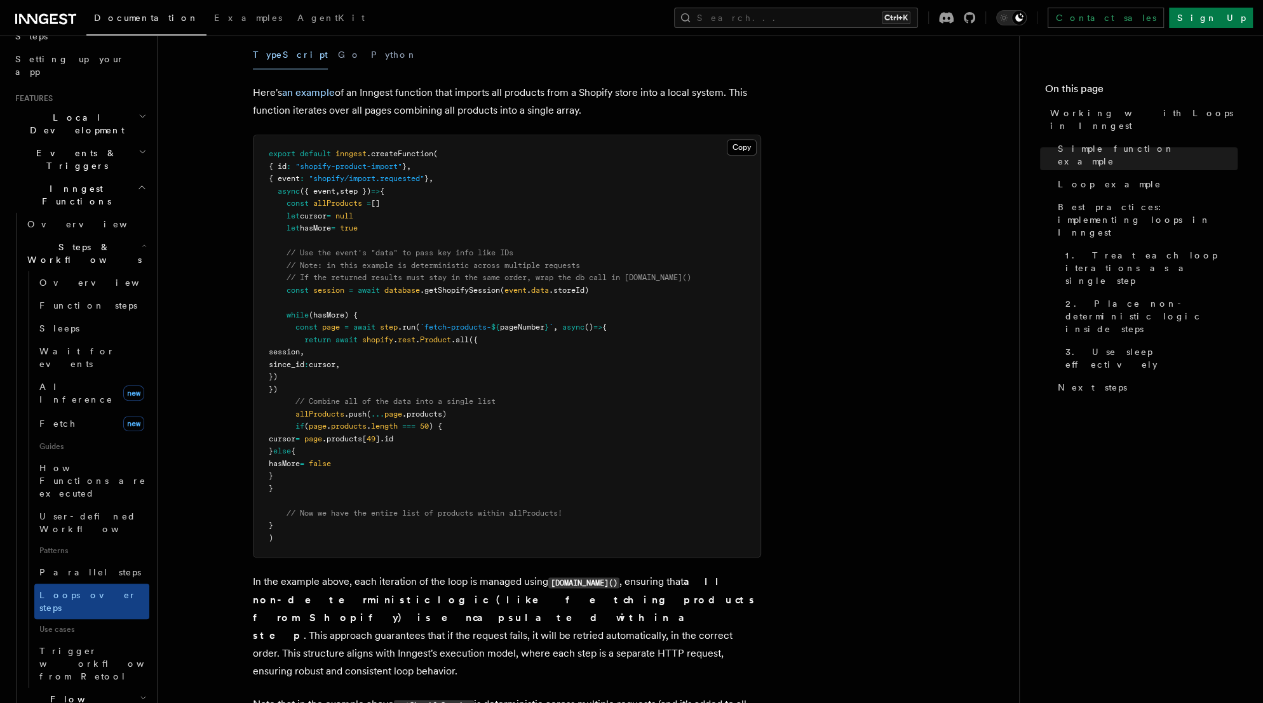
scroll to position [356, 0]
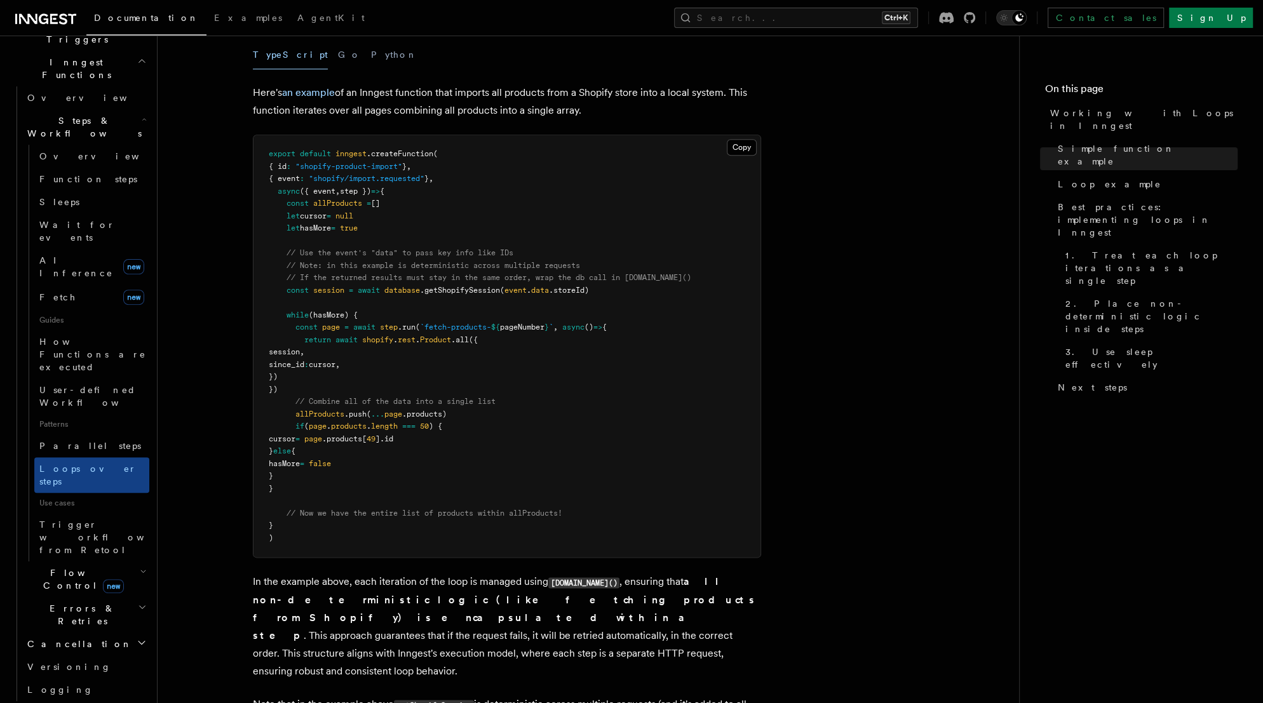
click at [132, 562] on h2 "Flow Control new" at bounding box center [85, 580] width 127 height 36
click at [141, 571] on icon "button" at bounding box center [143, 572] width 4 height 3
click at [134, 597] on h2 "Errors & Retries" at bounding box center [85, 615] width 127 height 36
click at [71, 685] on span "Rollbacks" at bounding box center [79, 690] width 81 height 10
